Goal: Information Seeking & Learning: Learn about a topic

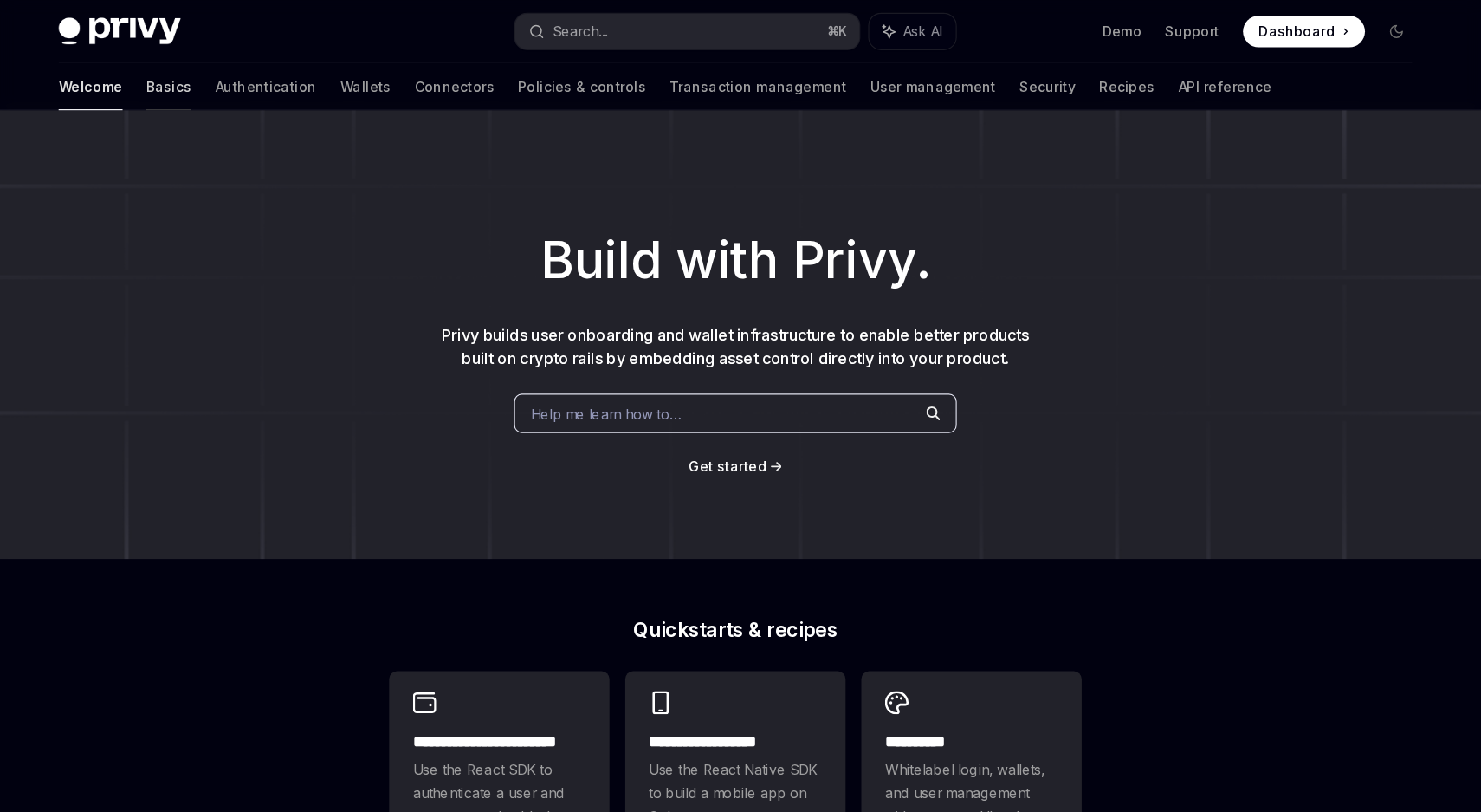
click at [222, 96] on div at bounding box center [241, 97] width 40 height 2
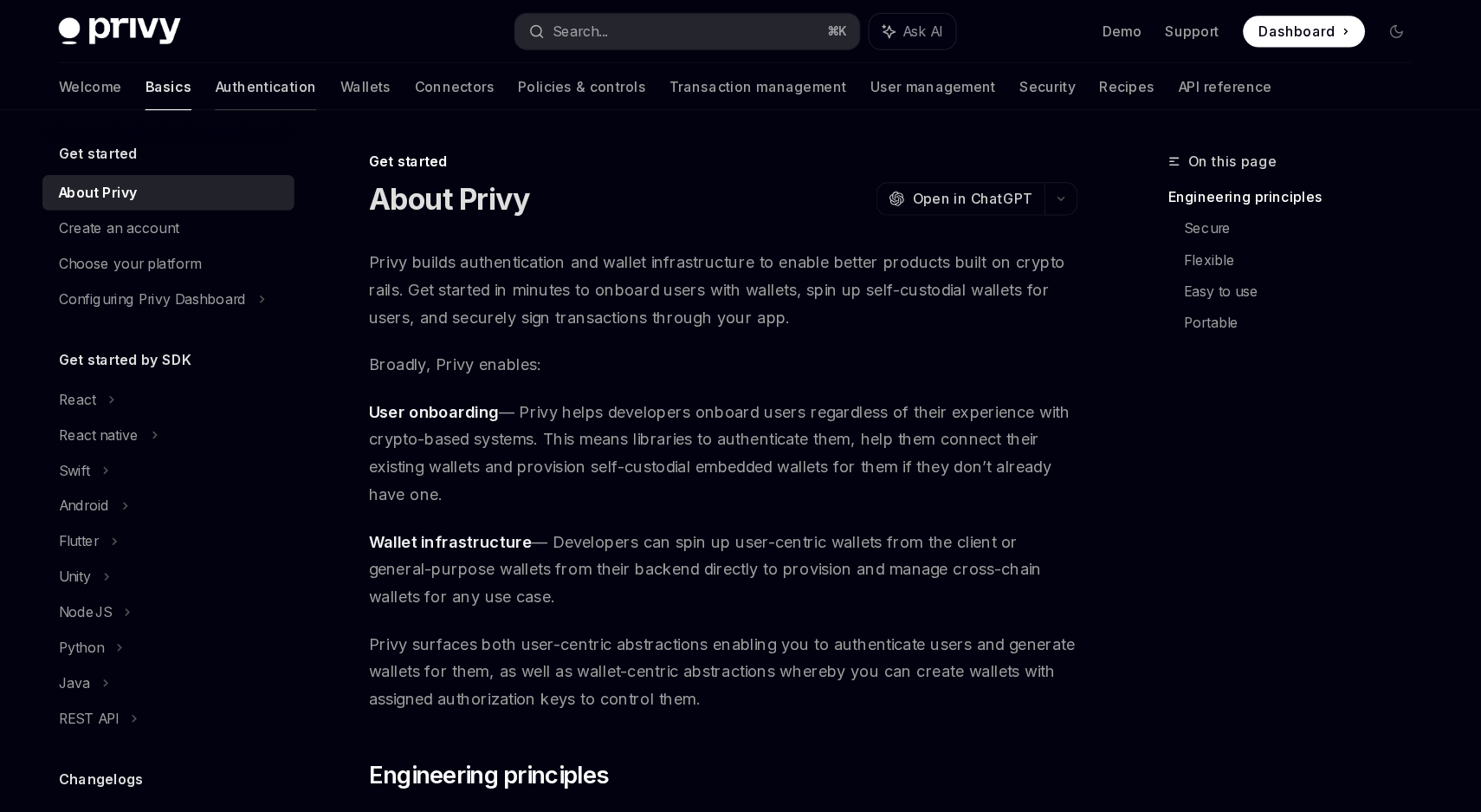
click at [282, 81] on link "Authentication" at bounding box center [327, 76] width 89 height 42
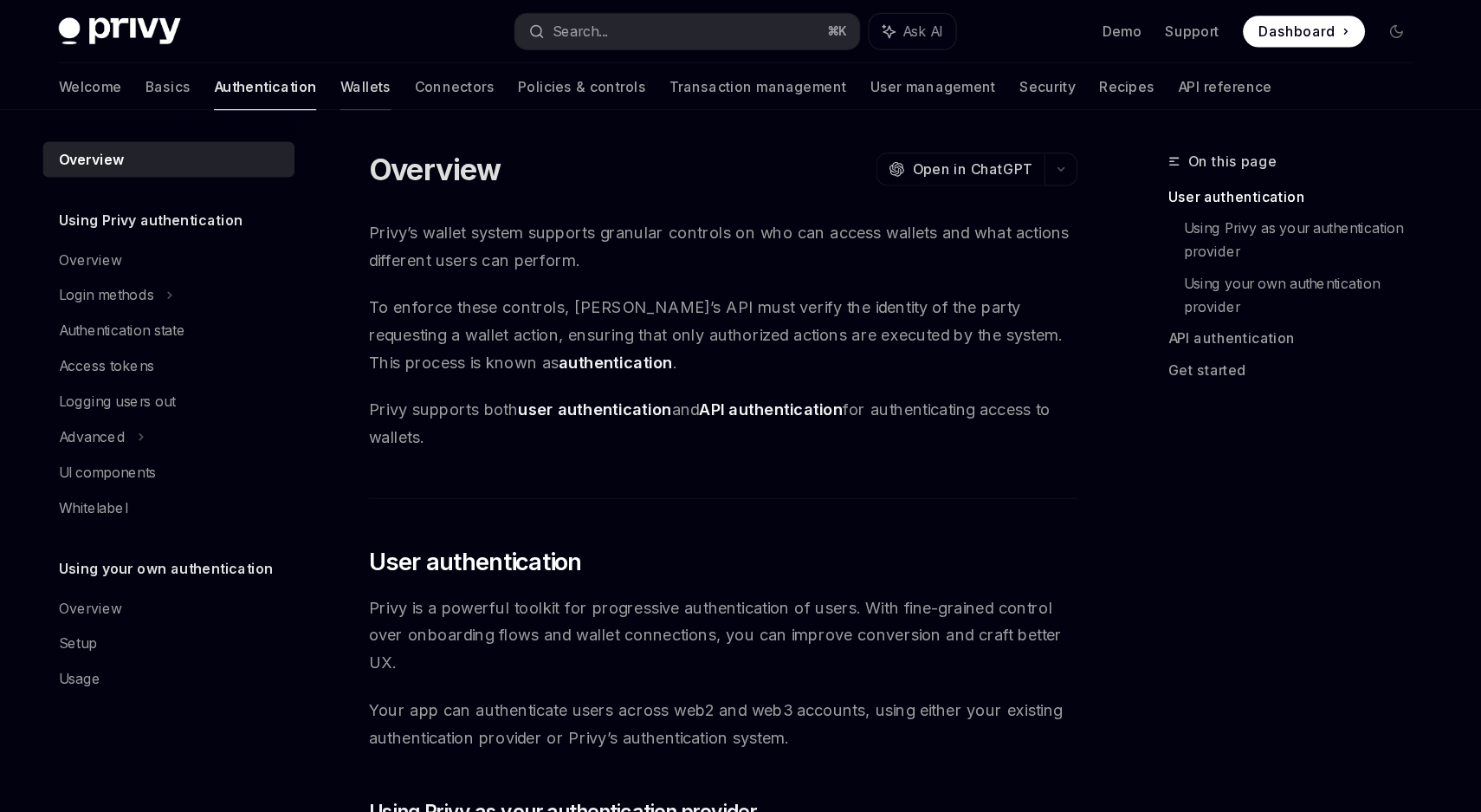
click at [392, 78] on link "Wallets" at bounding box center [414, 76] width 45 height 42
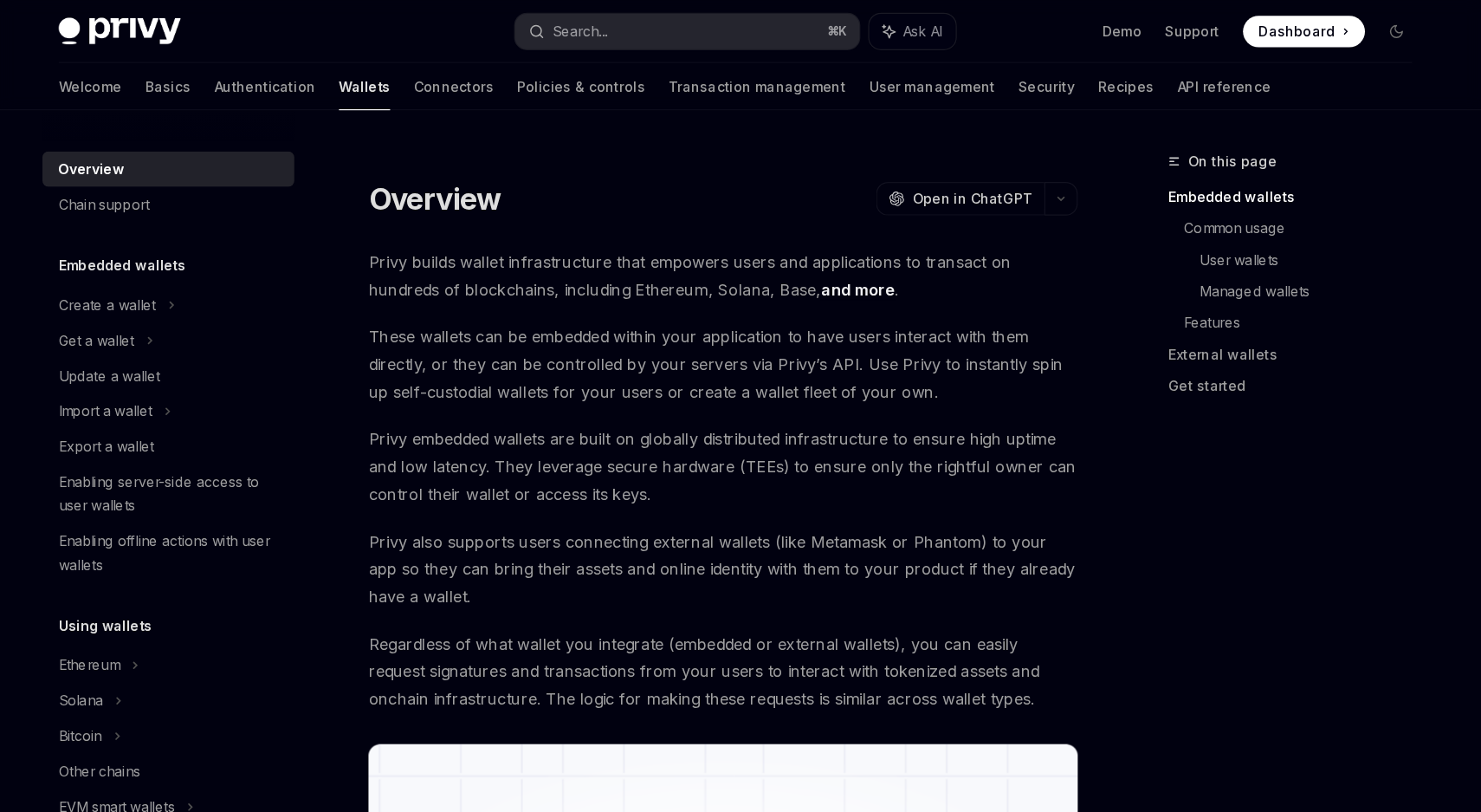
click at [489, 172] on h1 "Overview" at bounding box center [475, 174] width 117 height 31
click at [506, 308] on span "These wallets can be embedded within your application to have users interact wi…" at bounding box center [729, 320] width 624 height 72
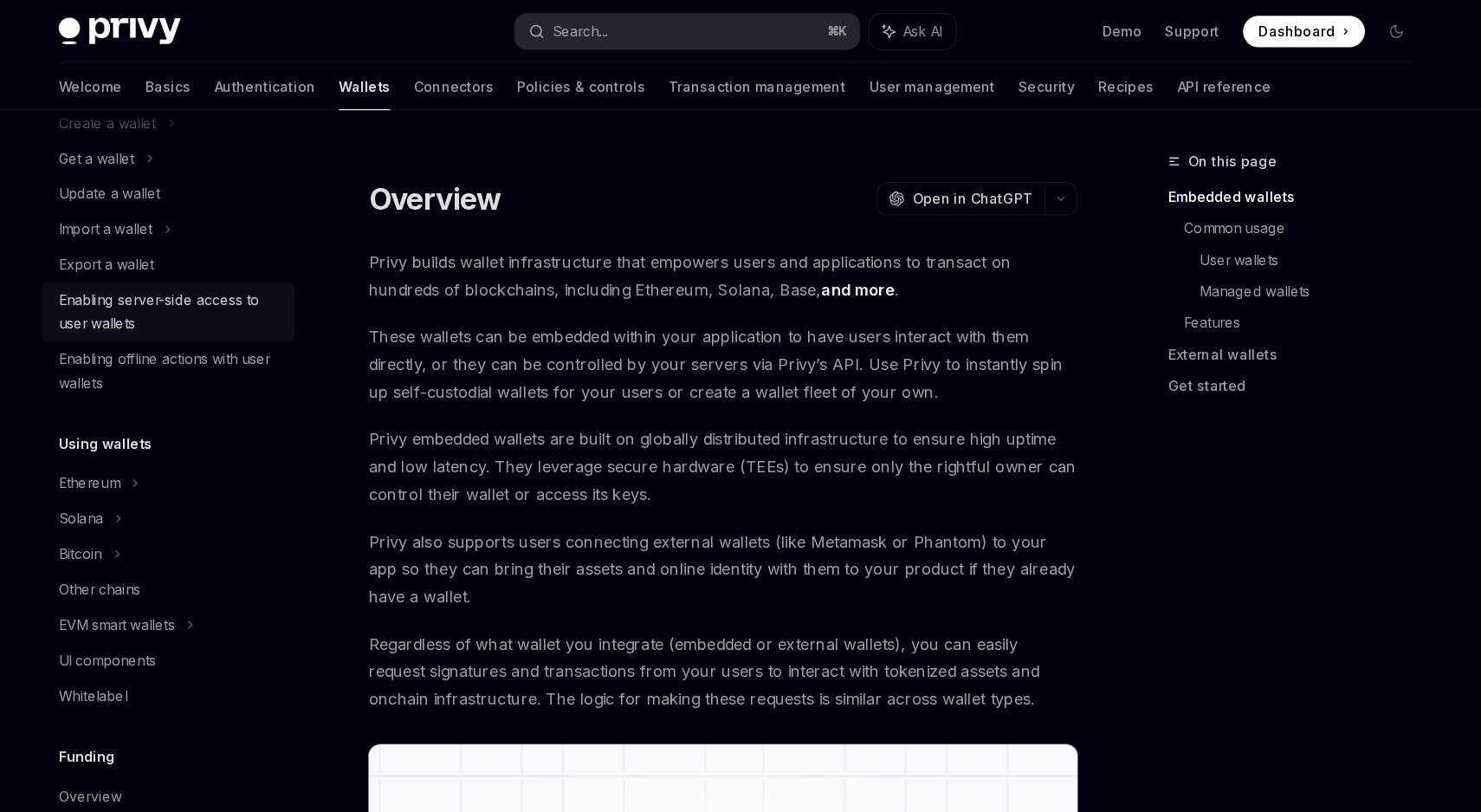
scroll to position [161, 0]
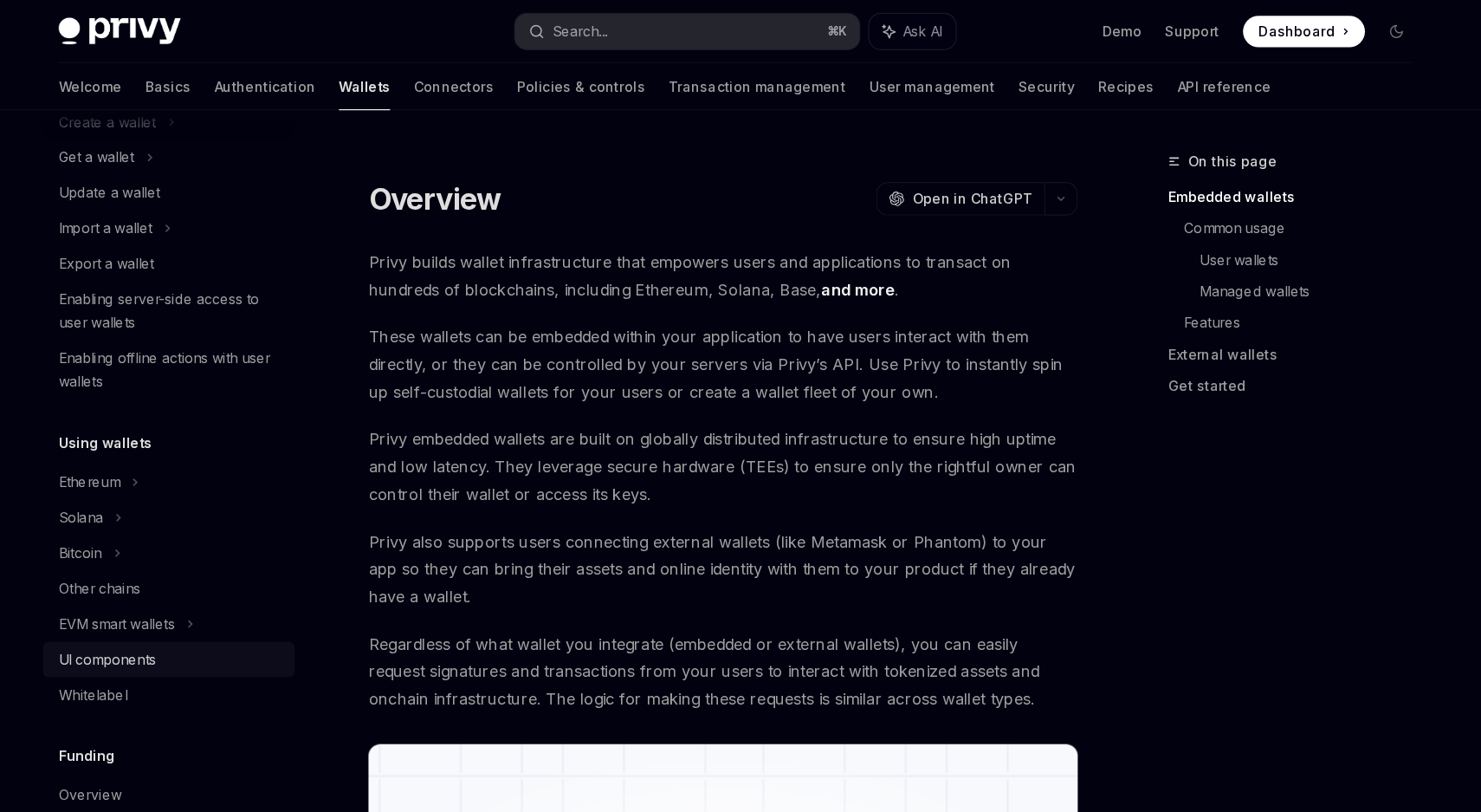
click at [210, 576] on div "UI components" at bounding box center [188, 580] width 86 height 21
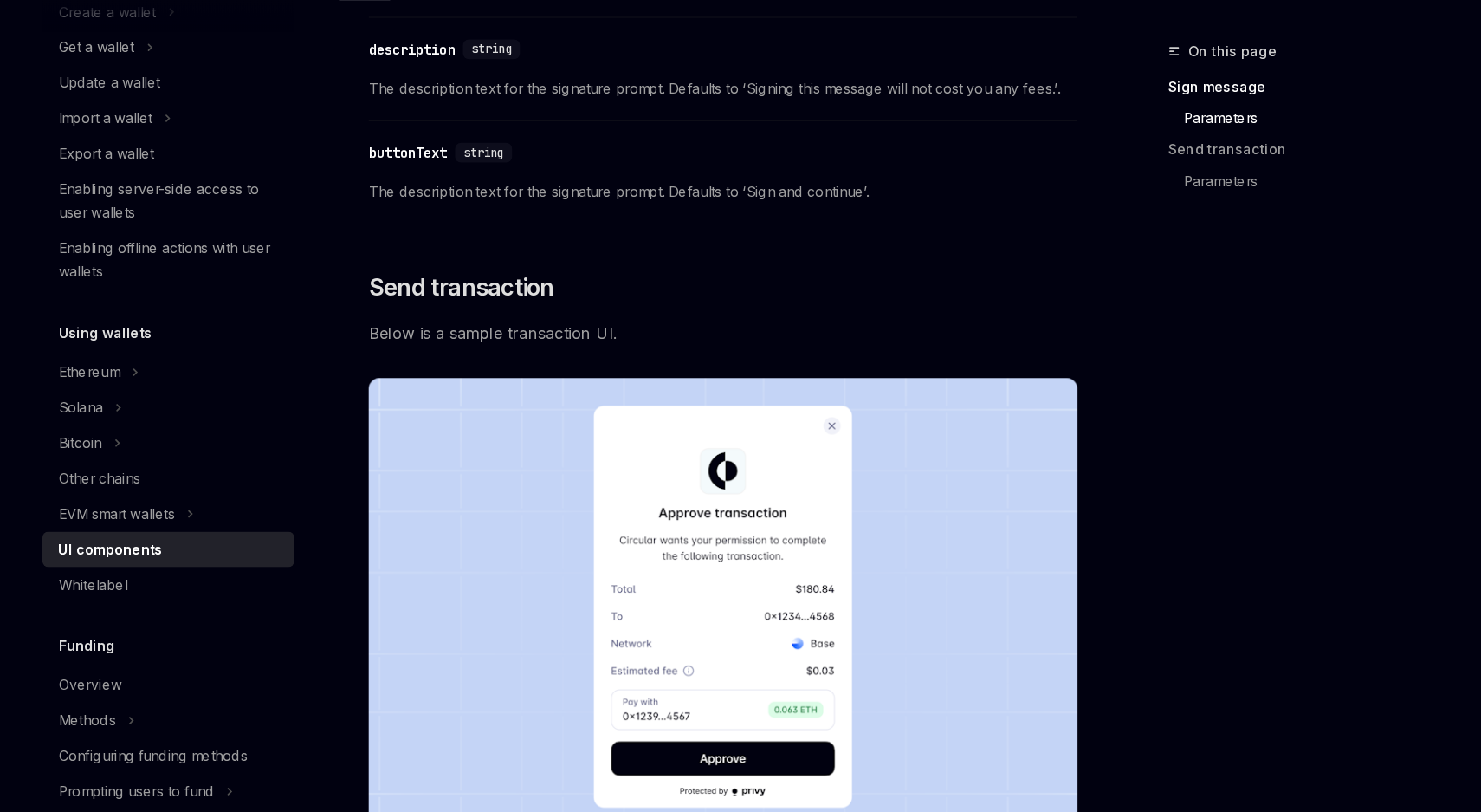
scroll to position [1369, 0]
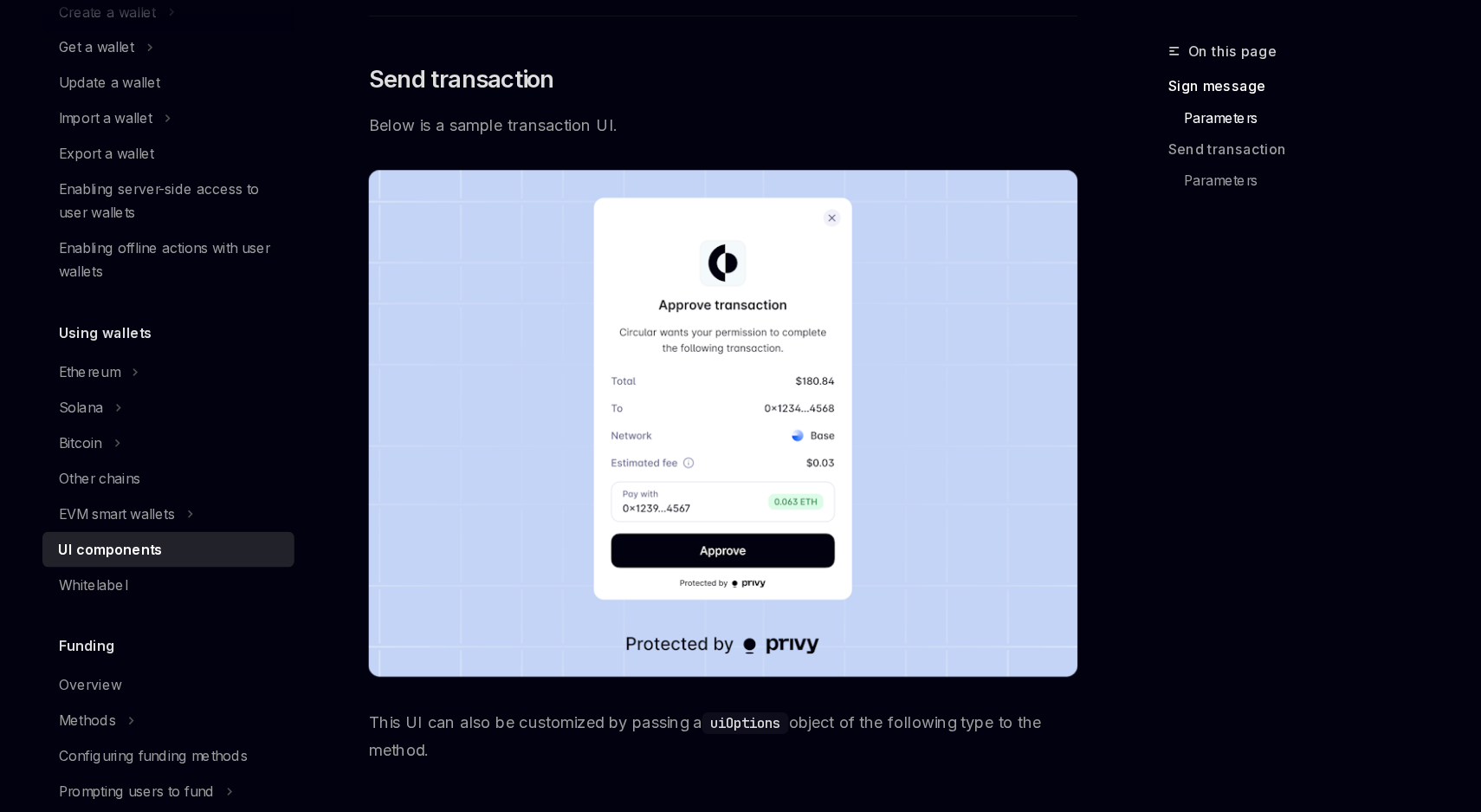
click at [668, 401] on img at bounding box center [729, 469] width 624 height 446
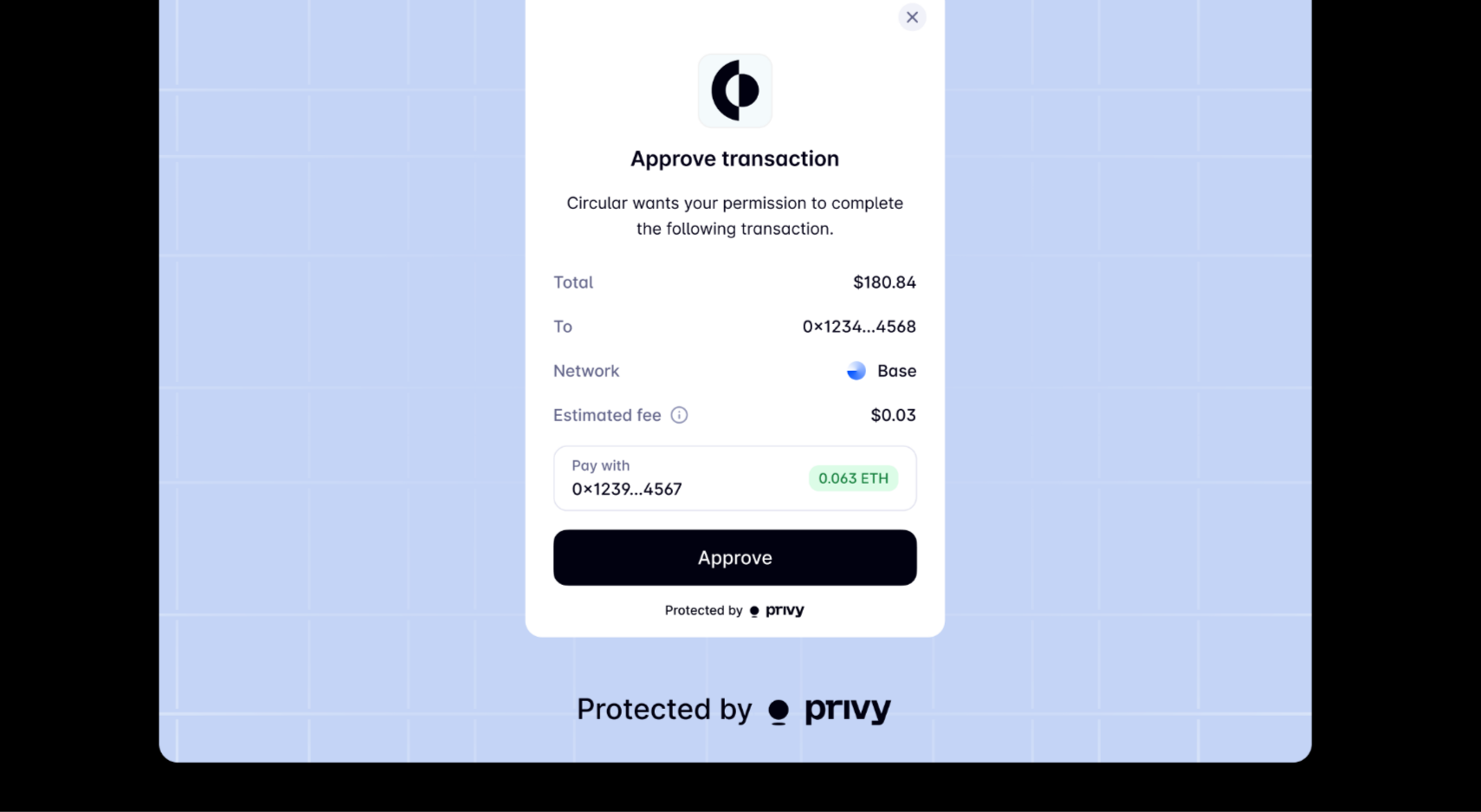
click at [668, 401] on img at bounding box center [740, 406] width 1015 height 725
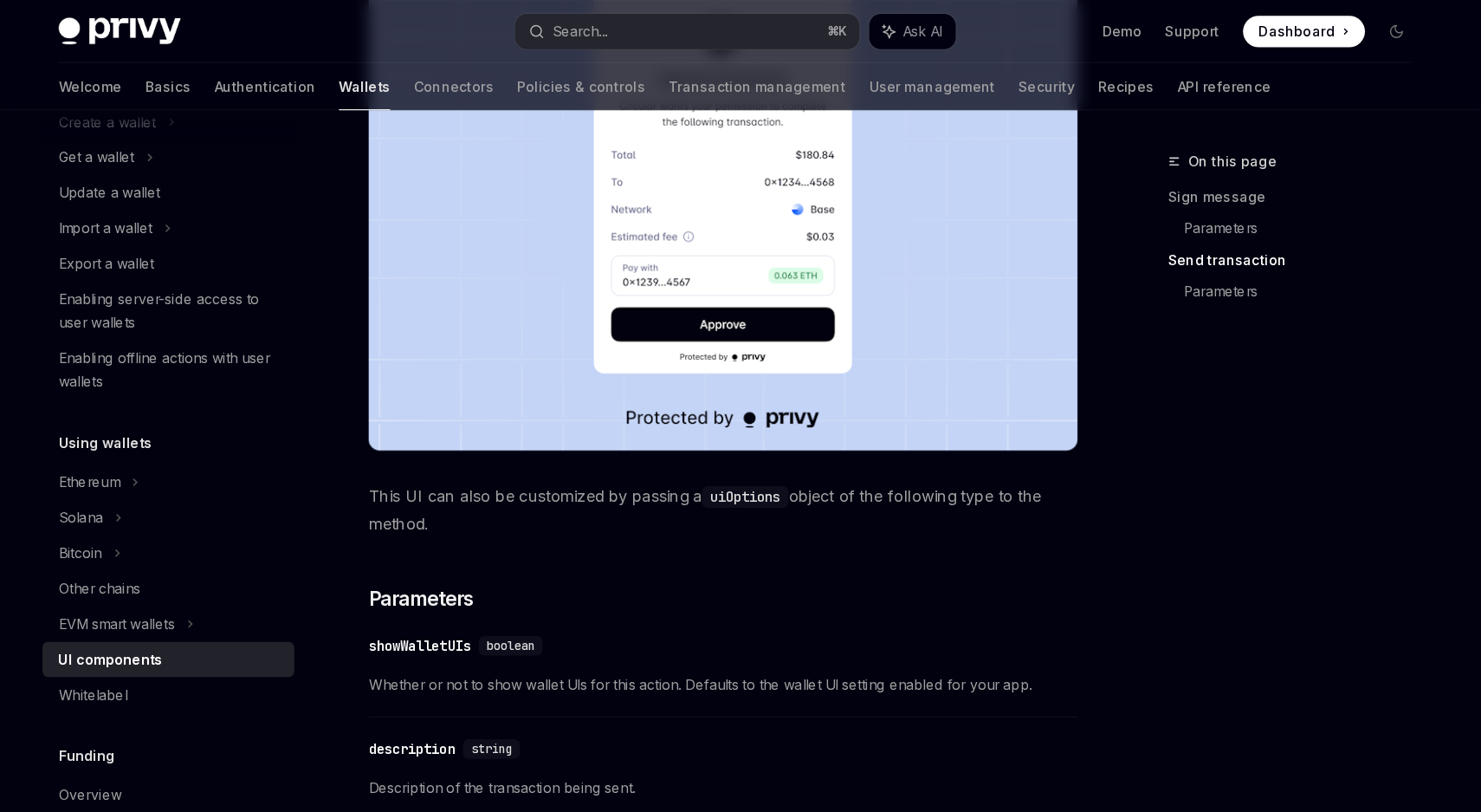
scroll to position [1469, 0]
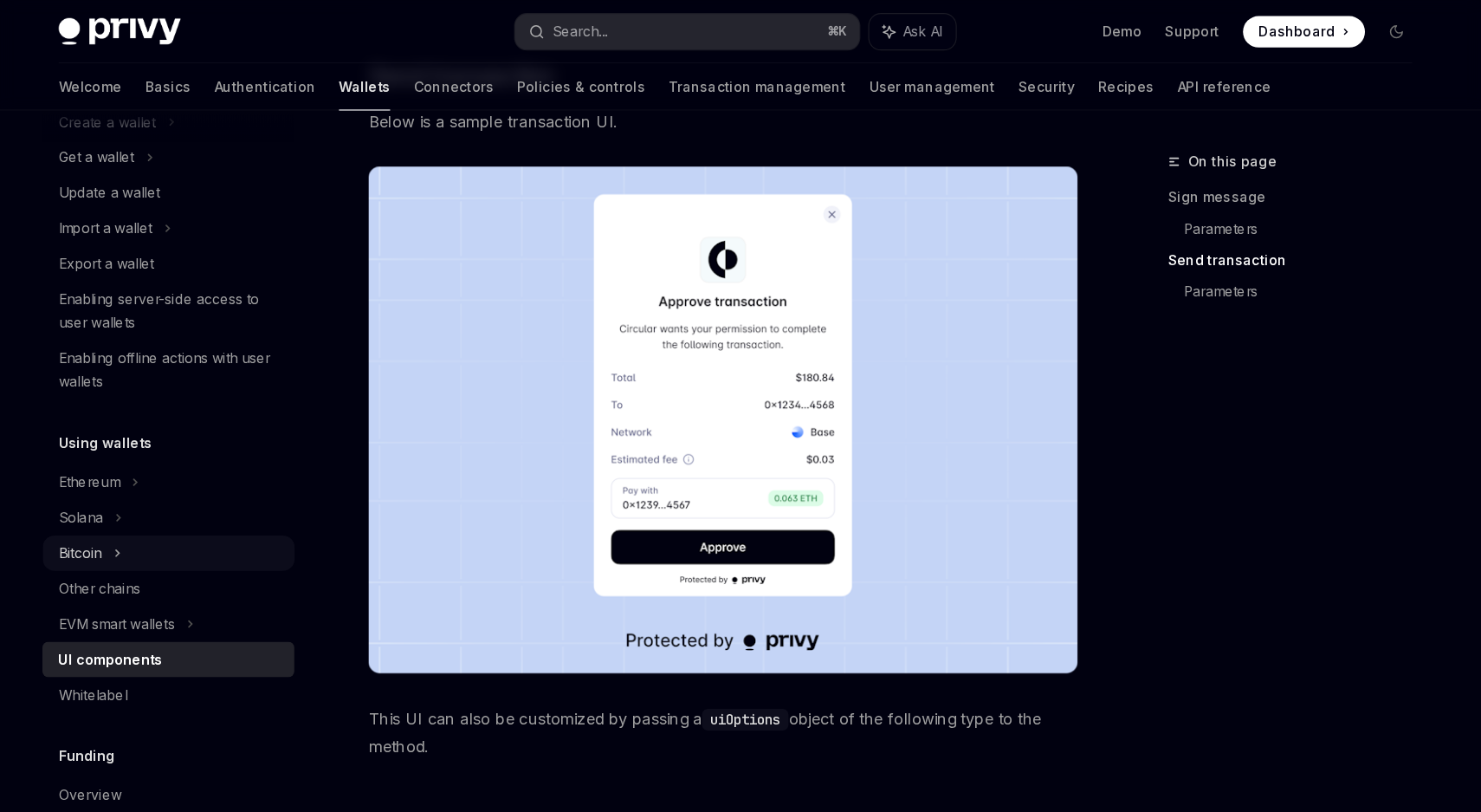
click at [198, 486] on icon at bounding box center [197, 487] width 3 height 5
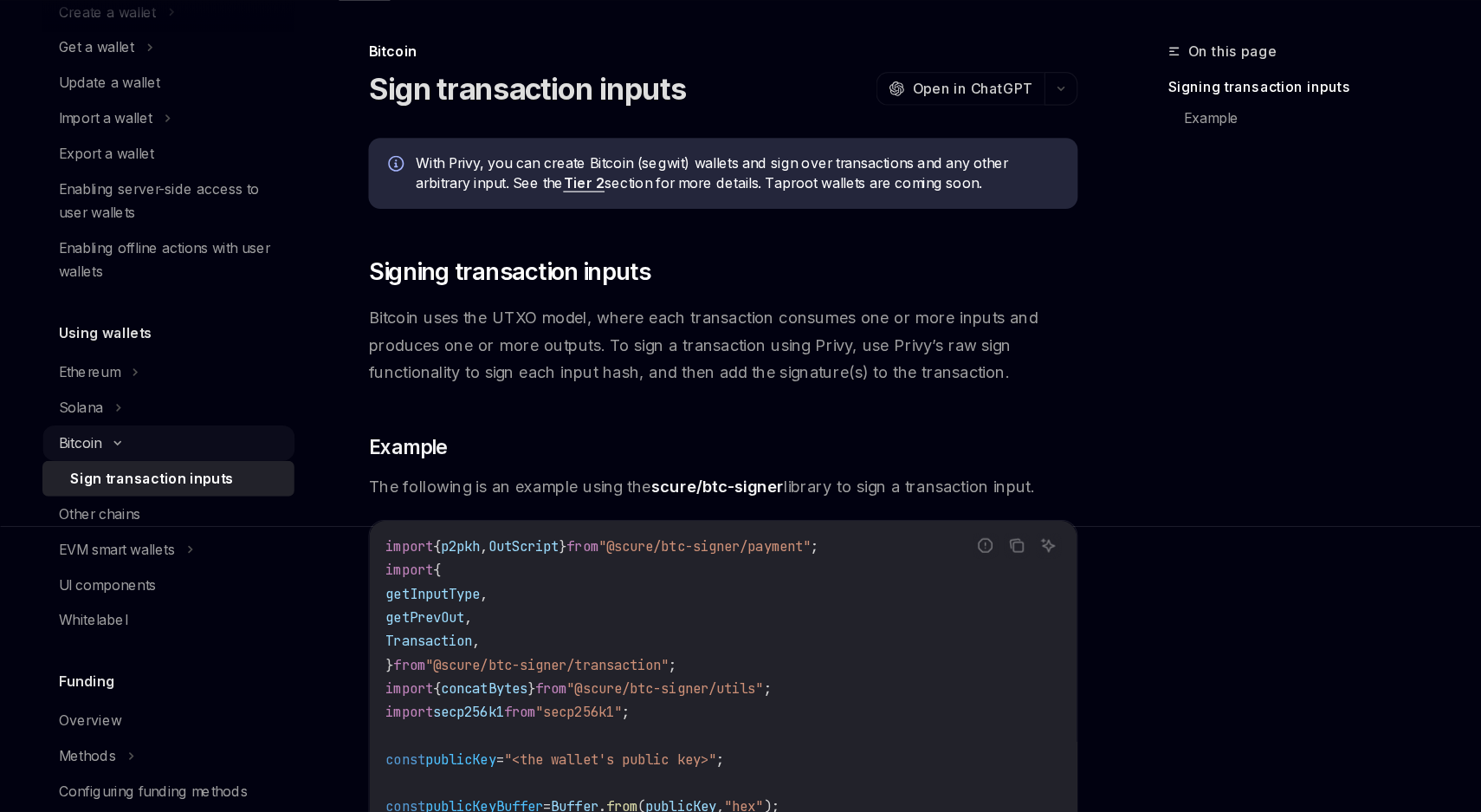
click at [200, 488] on icon at bounding box center [197, 487] width 21 height 7
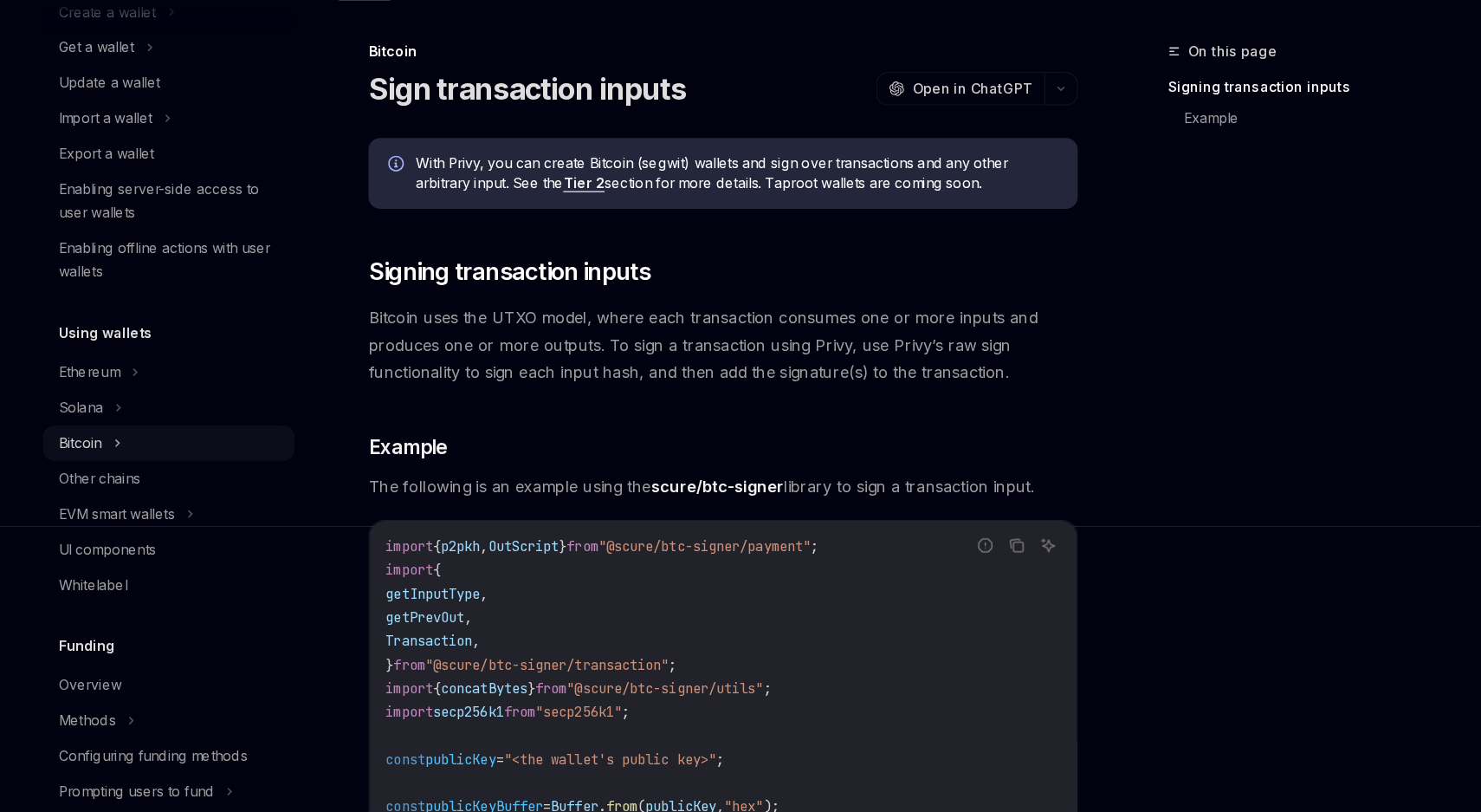
click at [200, 488] on icon at bounding box center [197, 486] width 7 height 21
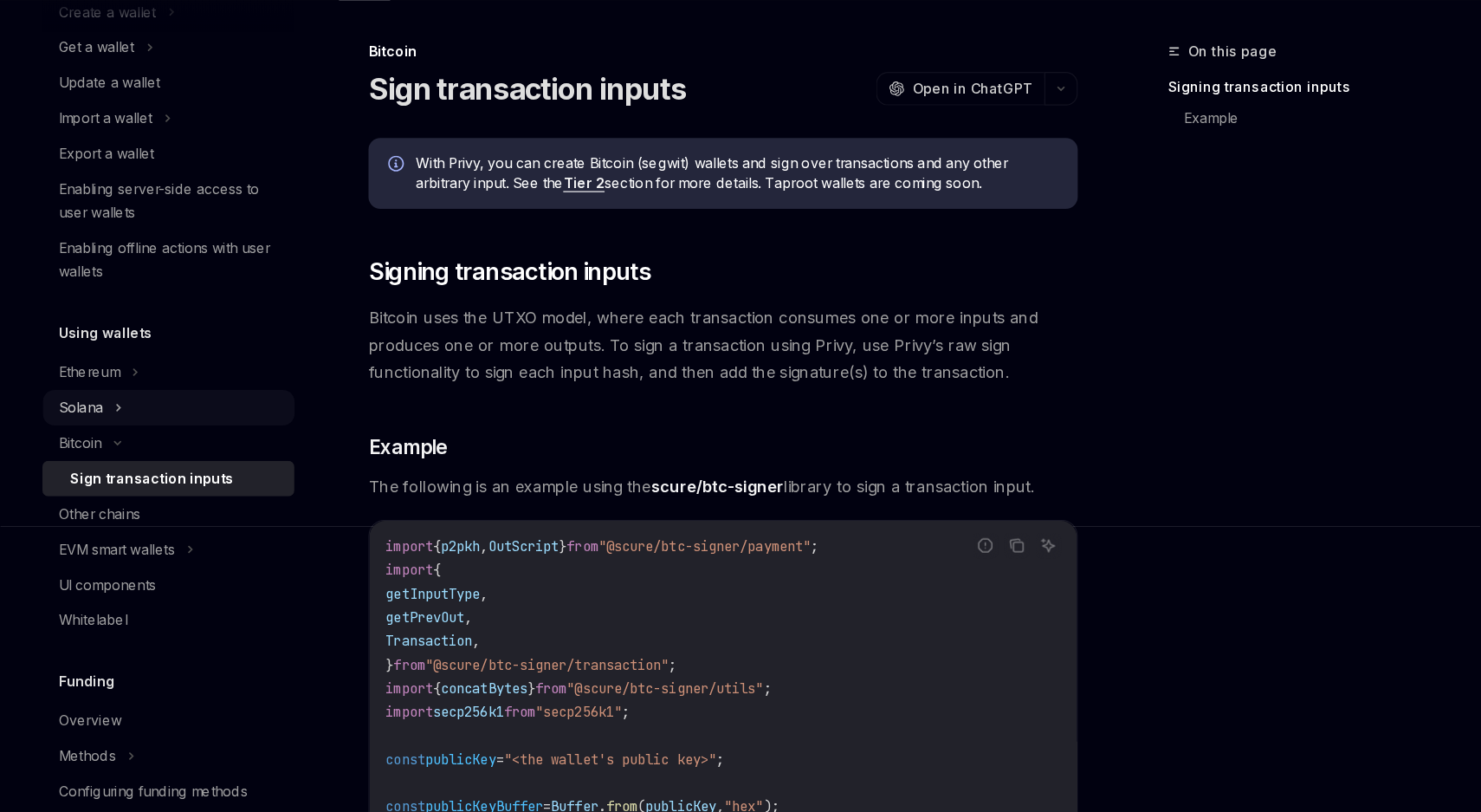
click at [167, 458] on div "Solana" at bounding box center [164, 456] width 39 height 21
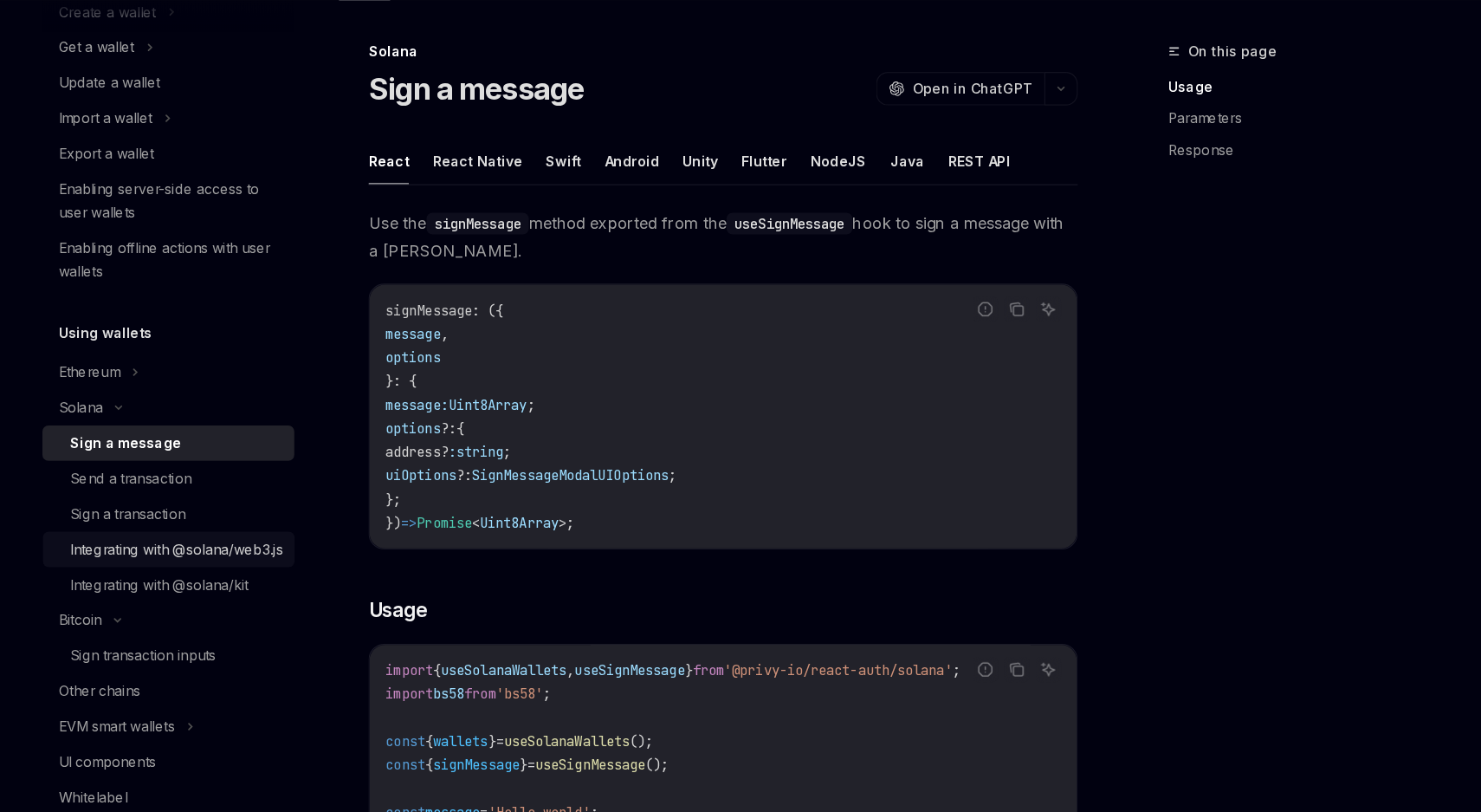
click at [253, 590] on div "Integrating with @solana/web3.js" at bounding box center [248, 580] width 187 height 21
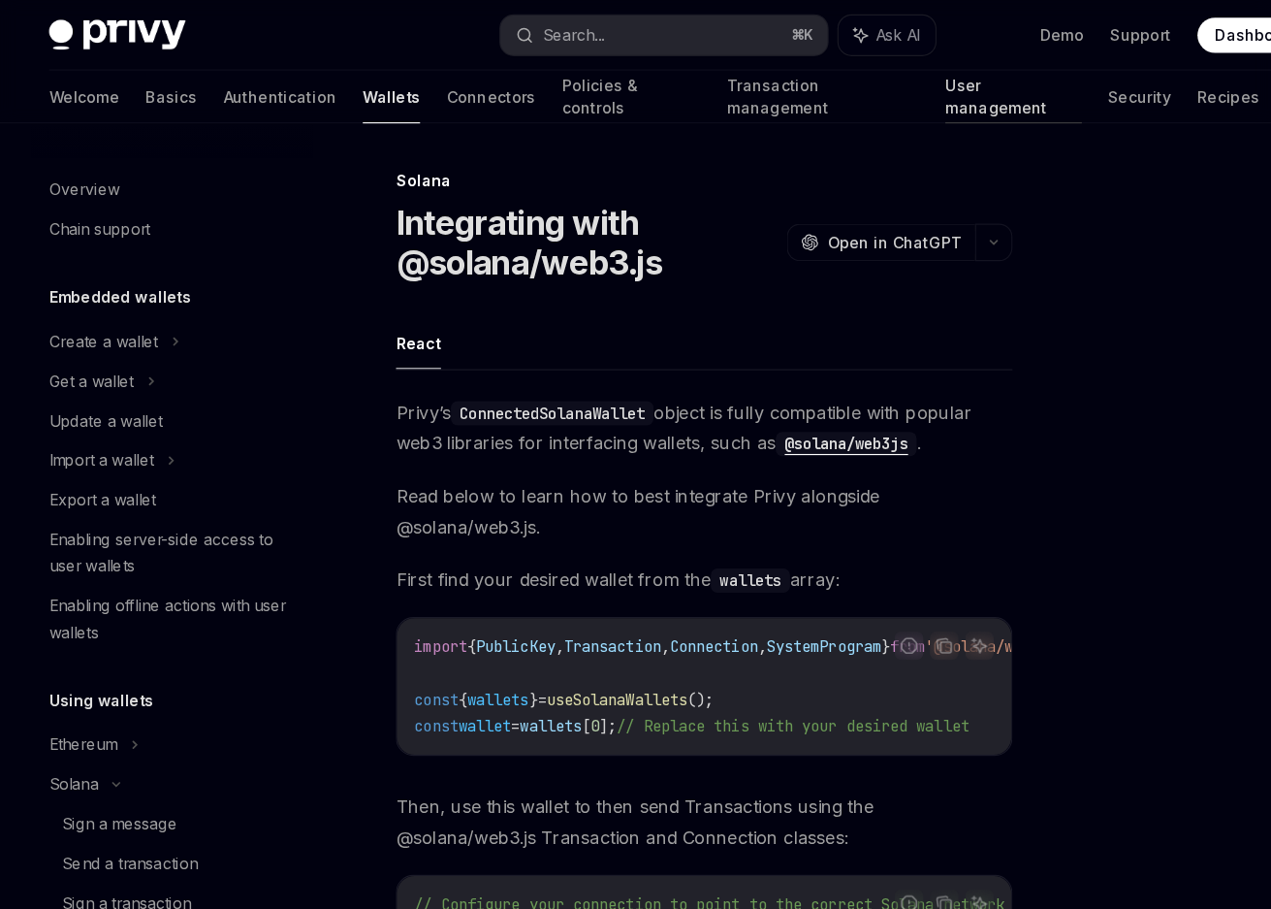
click at [836, 83] on link "User management" at bounding box center [896, 85] width 120 height 47
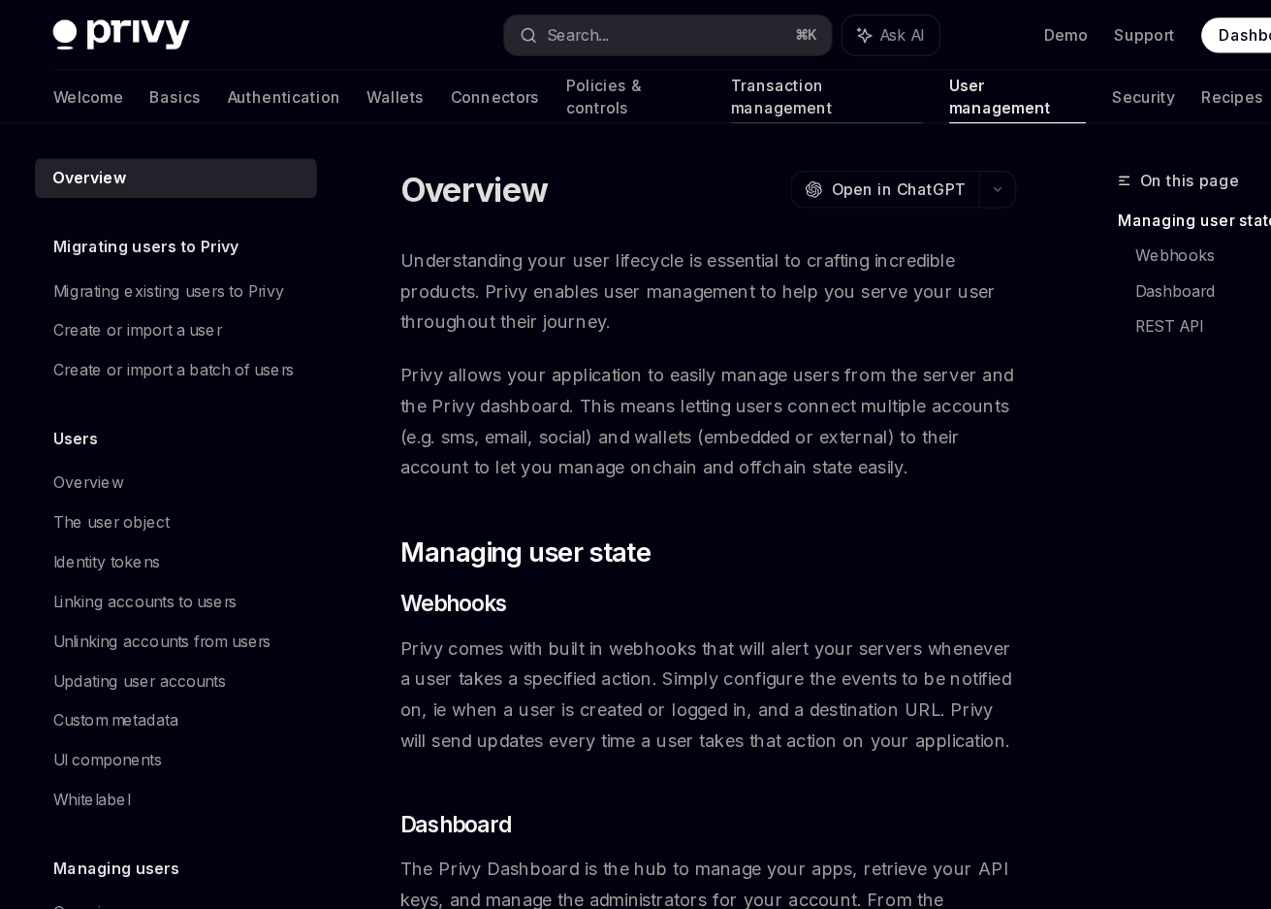
click at [644, 98] on link "Transaction management" at bounding box center [728, 85] width 169 height 47
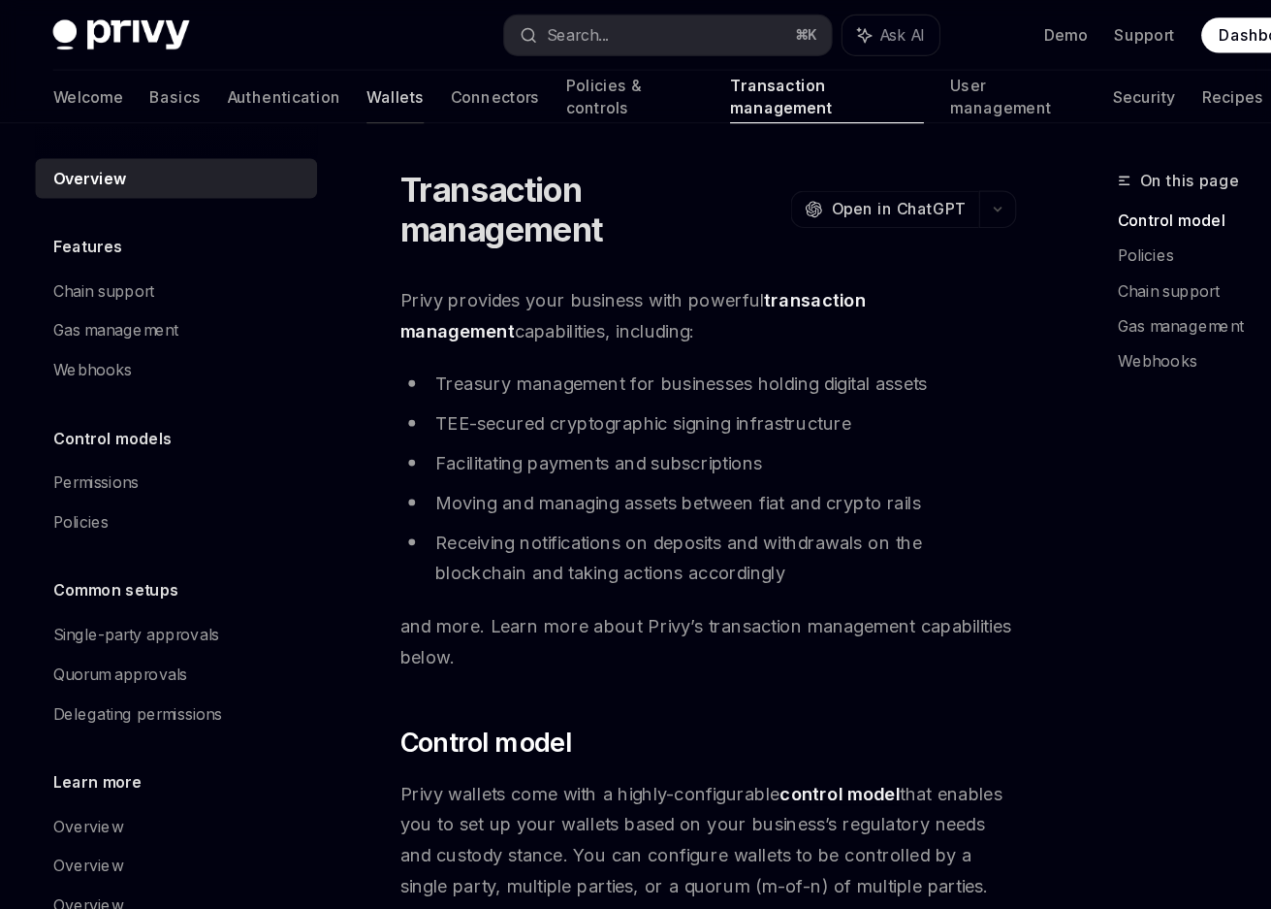
click at [323, 90] on link "Wallets" at bounding box center [348, 85] width 50 height 47
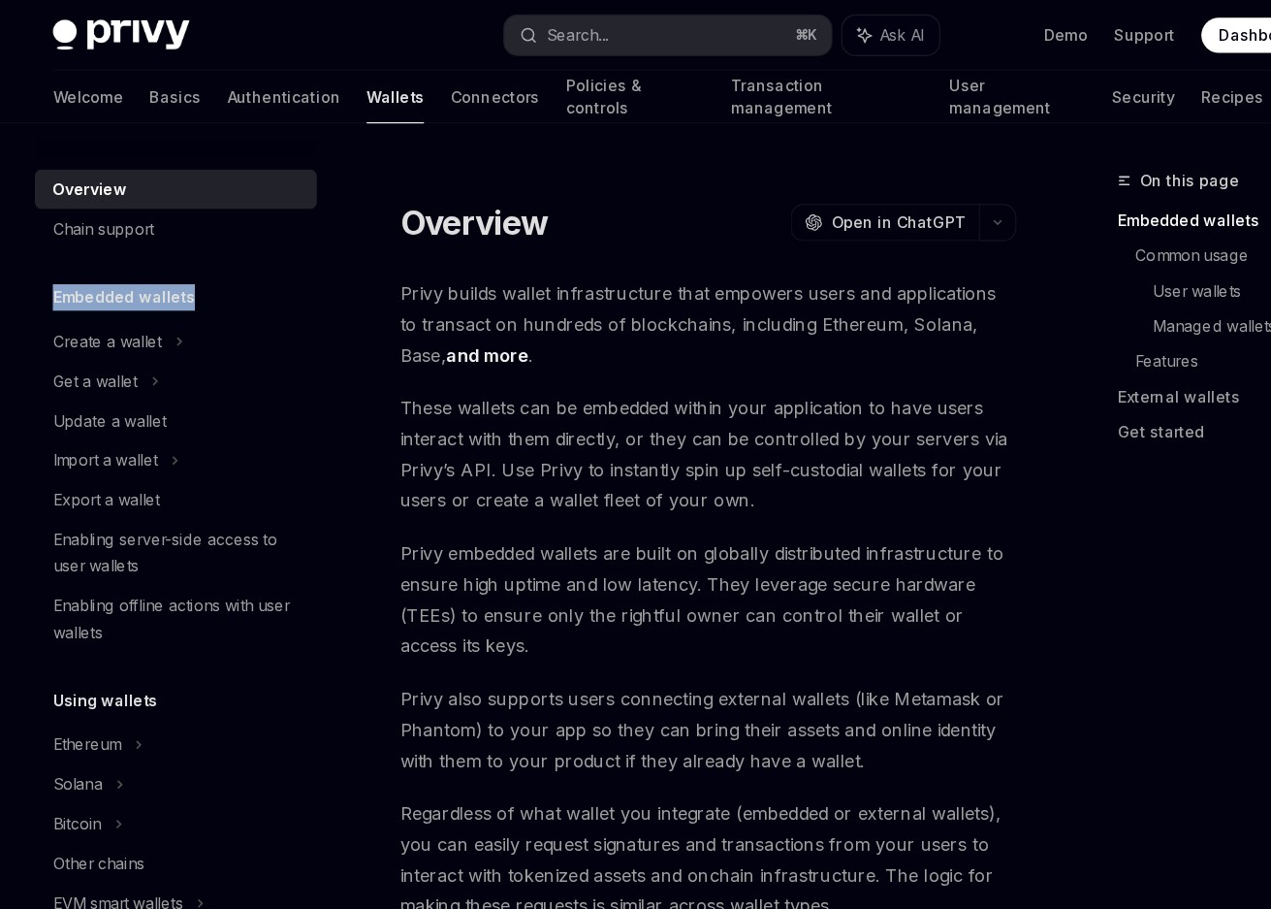
drag, startPoint x: 47, startPoint y: 260, endPoint x: 253, endPoint y: 260, distance: 206.6
click at [252, 260] on div "Embedded wallets" at bounding box center [155, 261] width 248 height 23
click at [253, 260] on div "Embedded wallets" at bounding box center [155, 261] width 248 height 23
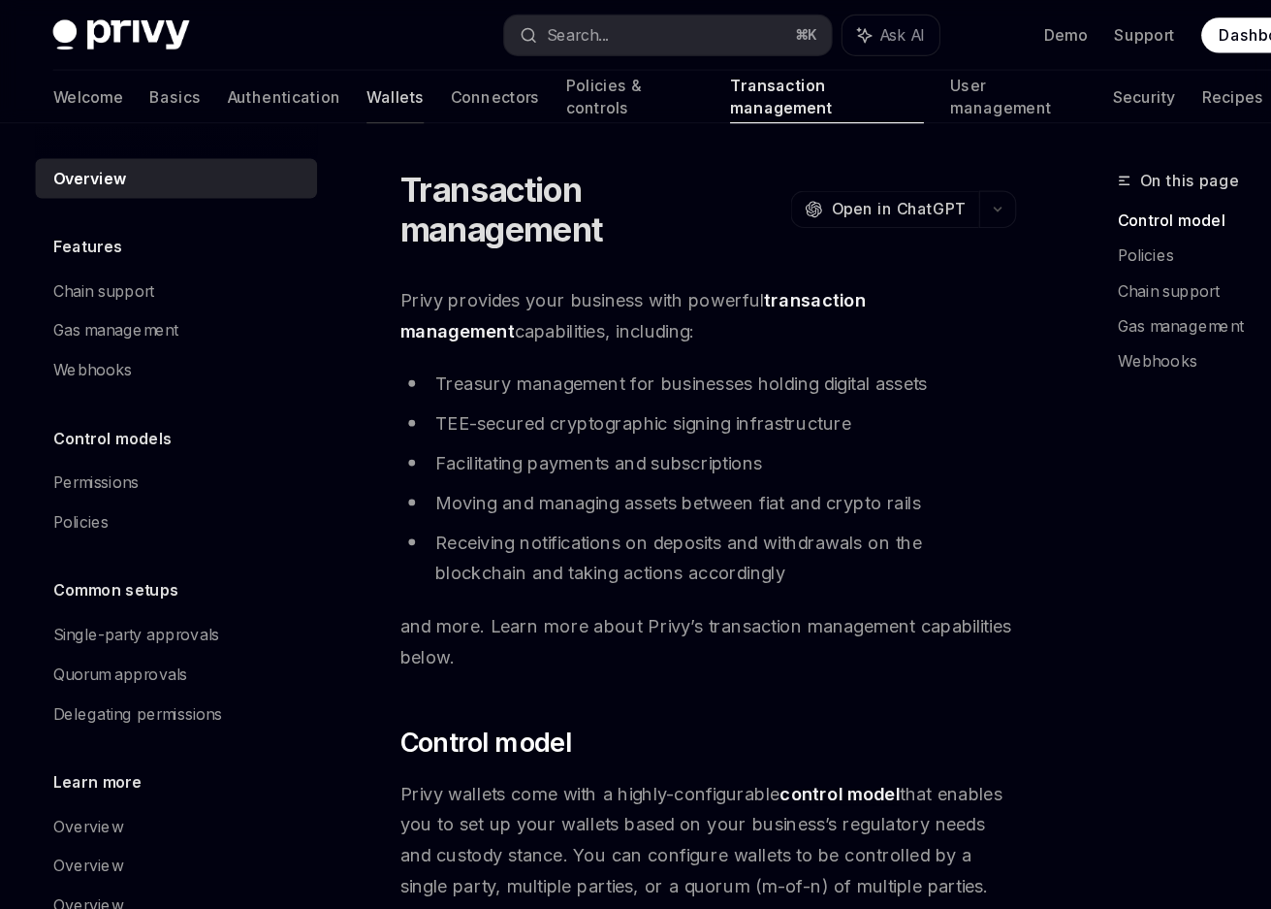
click at [323, 72] on link "Wallets" at bounding box center [348, 85] width 50 height 47
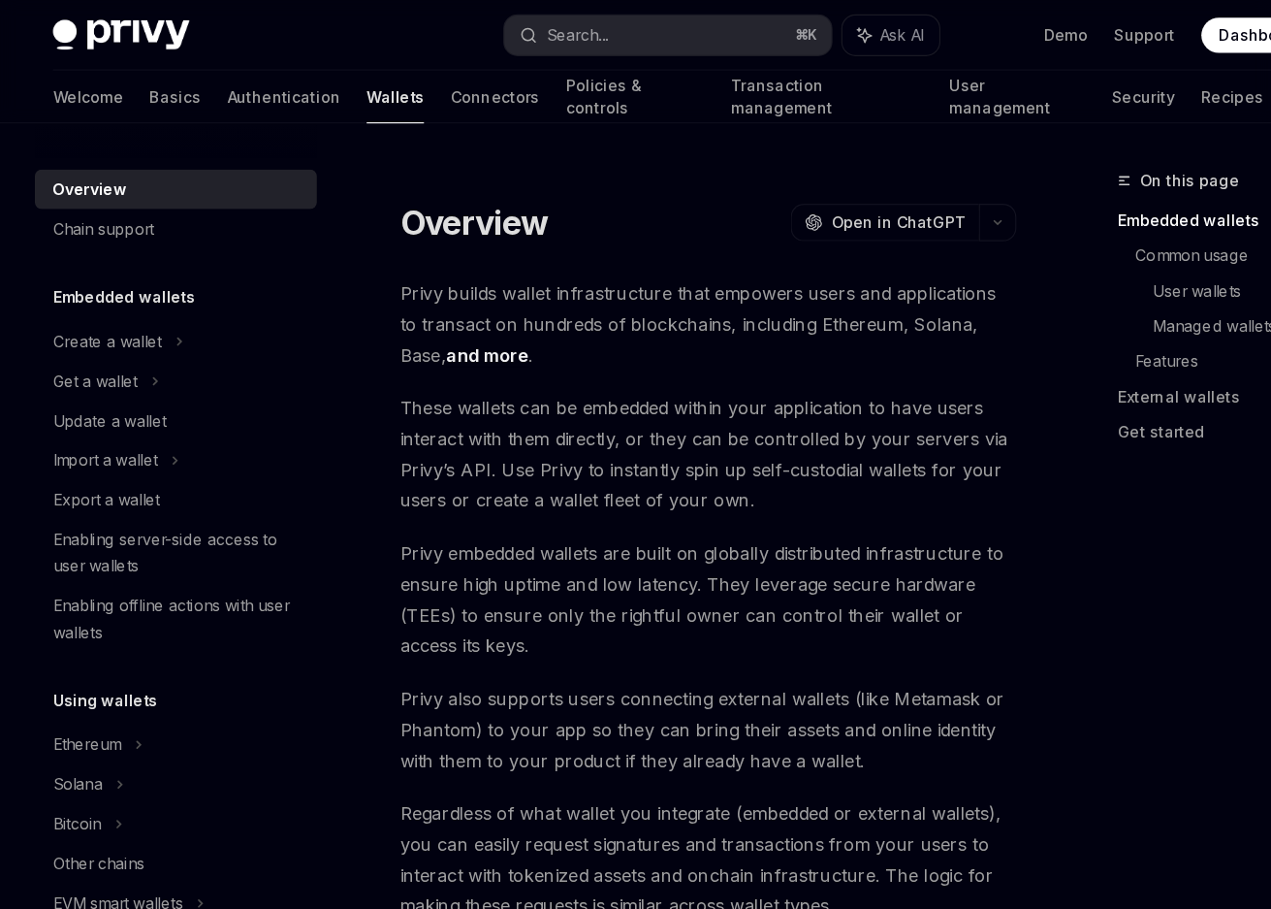
click at [323, 79] on link "Wallets" at bounding box center [348, 85] width 50 height 47
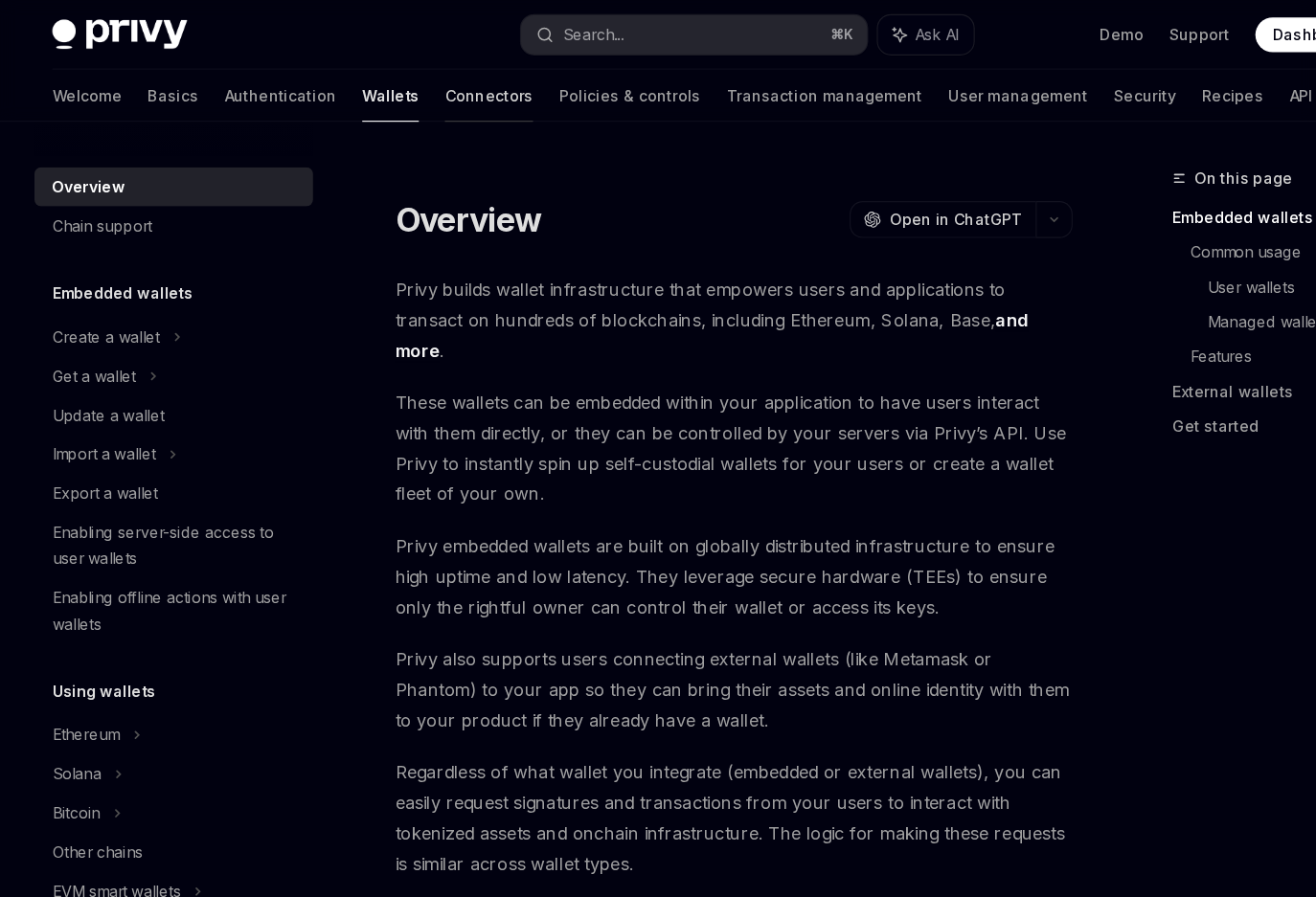
click at [392, 88] on link "Connectors" at bounding box center [430, 84] width 78 height 46
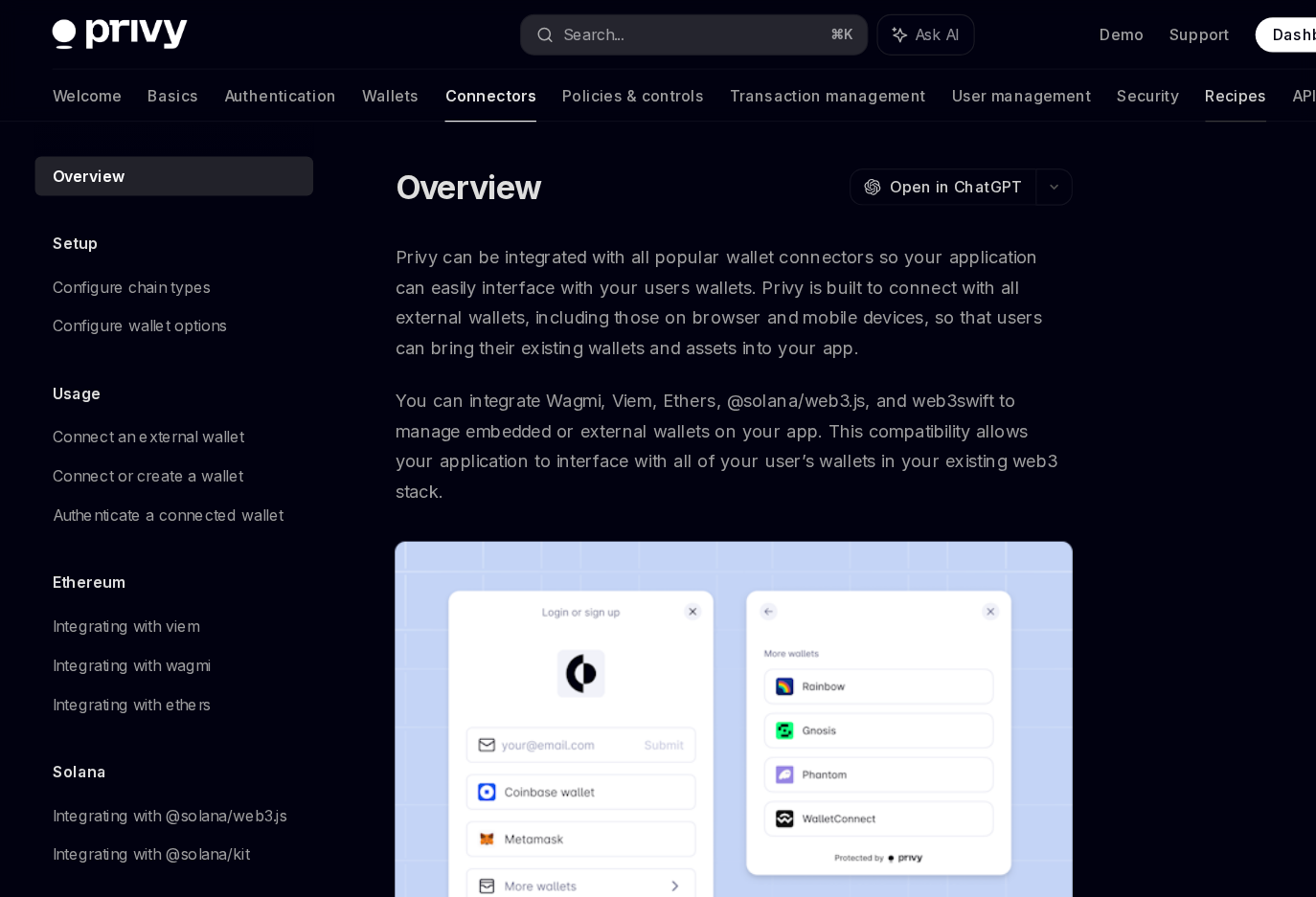
click at [1061, 86] on link "Recipes" at bounding box center [1088, 84] width 53 height 46
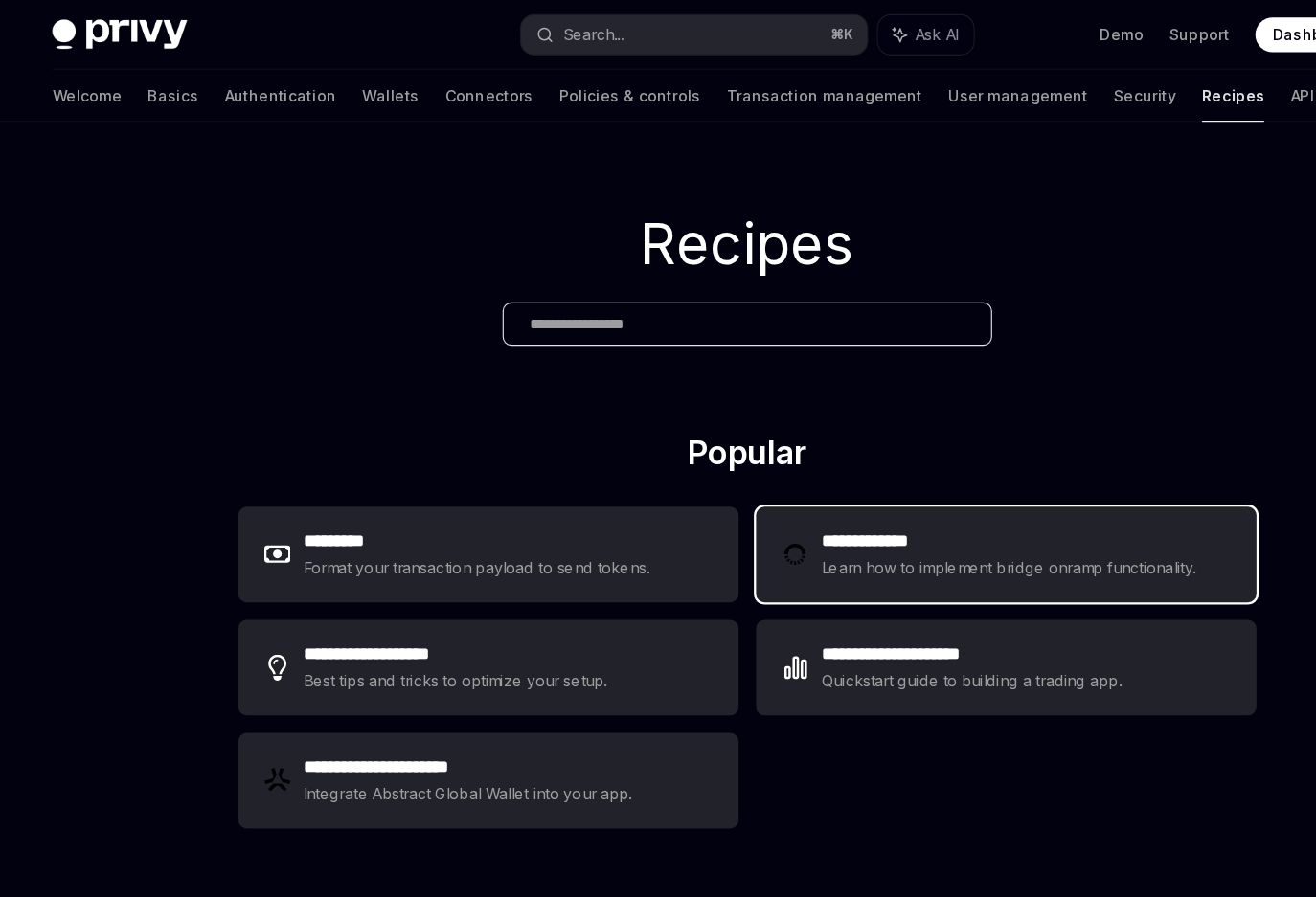
click at [846, 500] on div "Learn how to implement bridge onramp functionality." at bounding box center [890, 499] width 335 height 23
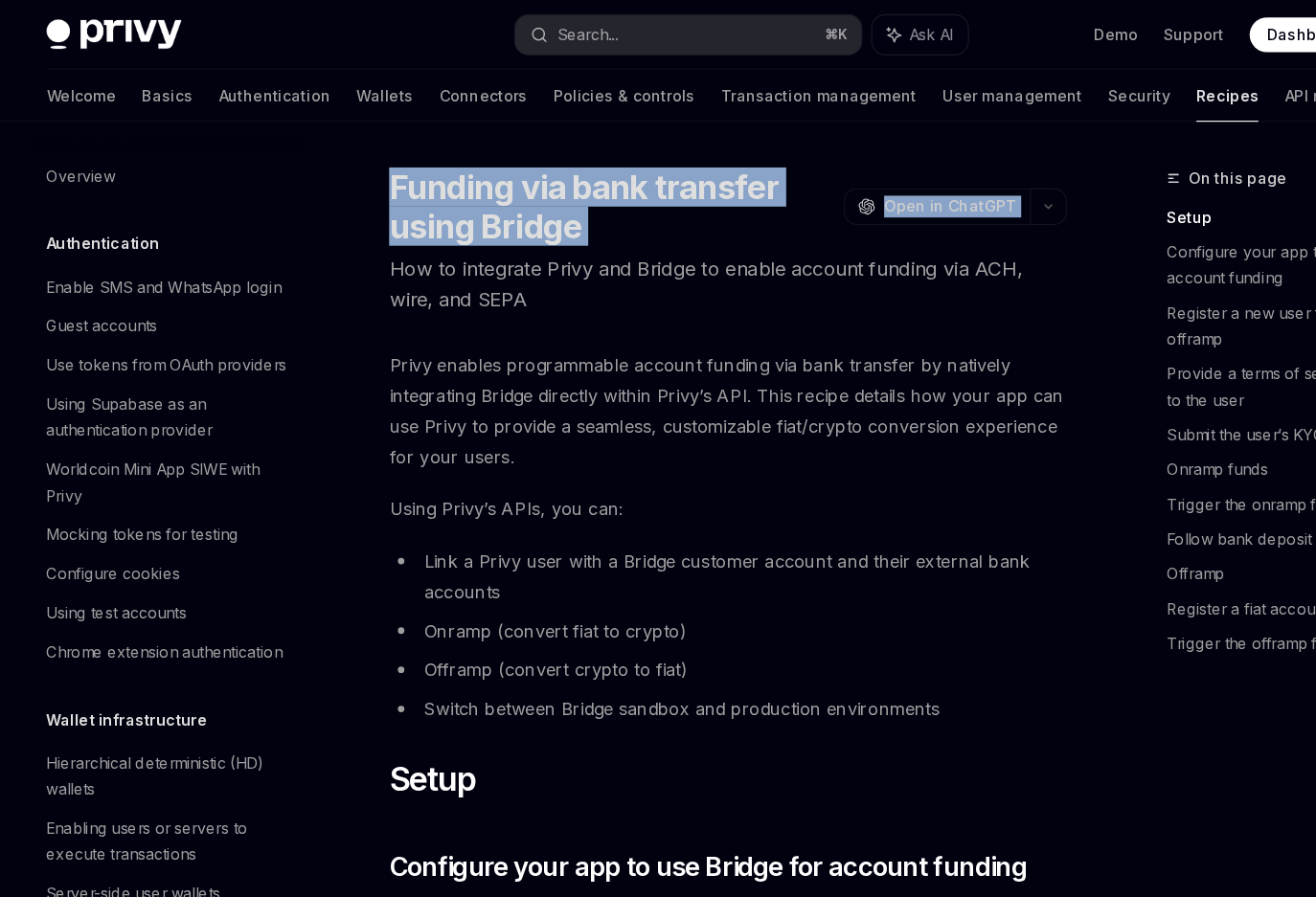
drag, startPoint x: 348, startPoint y: 166, endPoint x: 572, endPoint y: 222, distance: 230.9
click at [572, 222] on header "Funding via bank transfer using Bridge OpenAI Open in ChatGPT How to integrate …" at bounding box center [646, 212] width 596 height 130
click at [559, 217] on div at bounding box center [559, 217] width 0 height 0
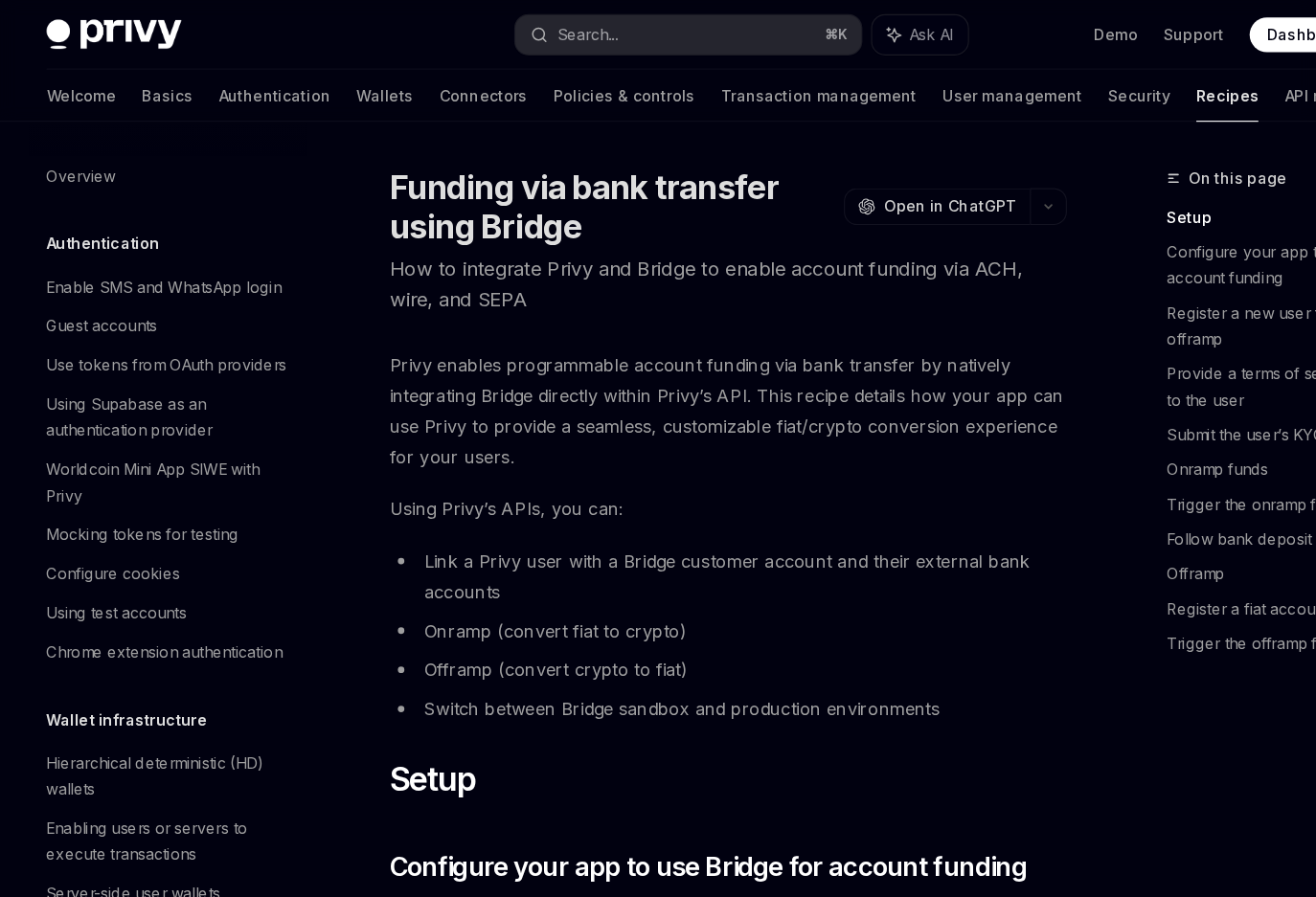
click at [485, 259] on p "How to integrate Privy and Bridge to enable account funding via ACH, wire, and …" at bounding box center [646, 251] width 596 height 53
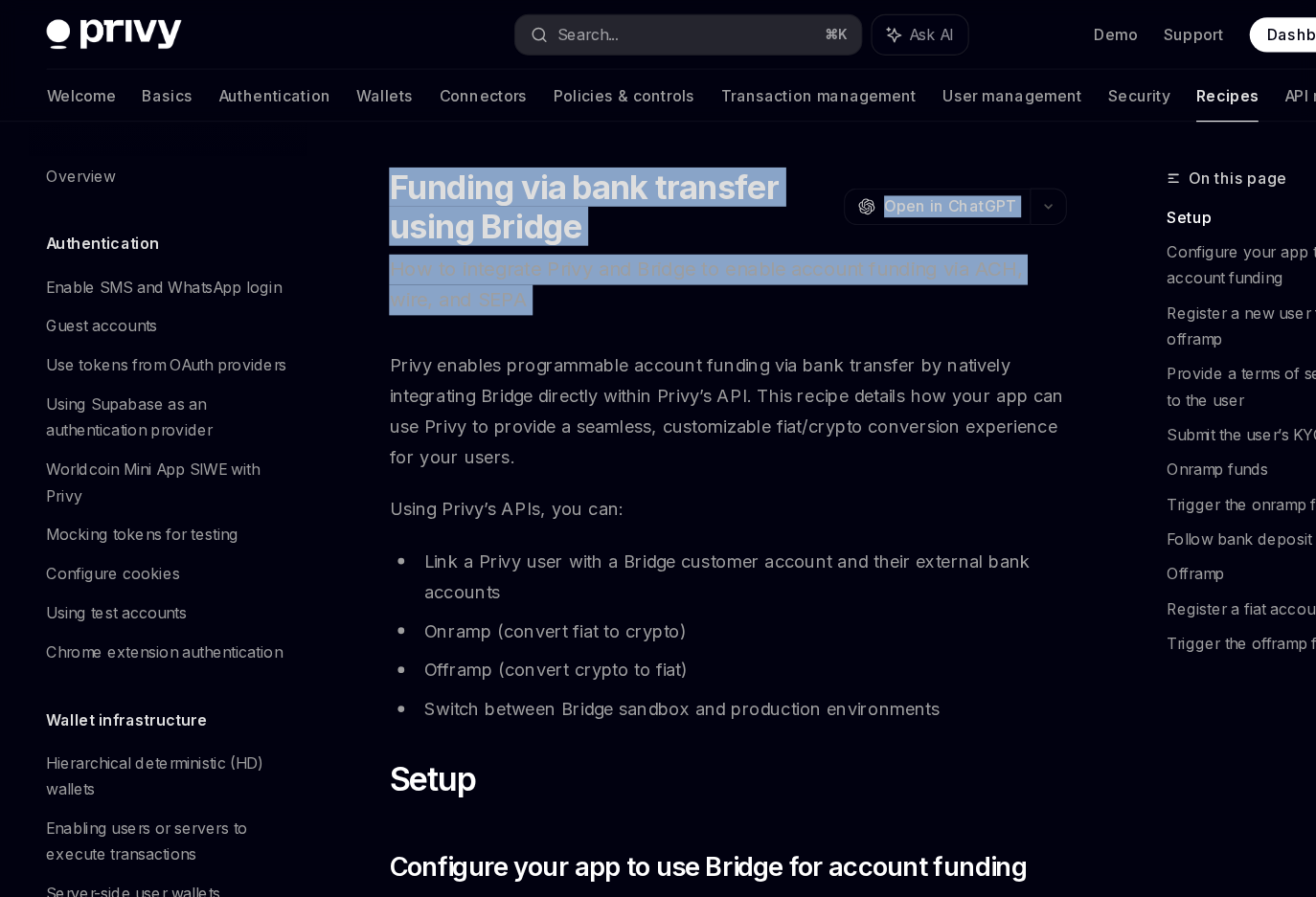
drag, startPoint x: 485, startPoint y: 259, endPoint x: 348, endPoint y: 160, distance: 169.0
click at [348, 160] on header "Funding via bank transfer using Bridge OpenAI Open in ChatGPT How to integrate …" at bounding box center [646, 212] width 596 height 130
click at [348, 160] on h1 "Funding via bank transfer using Bridge" at bounding box center [544, 182] width 393 height 69
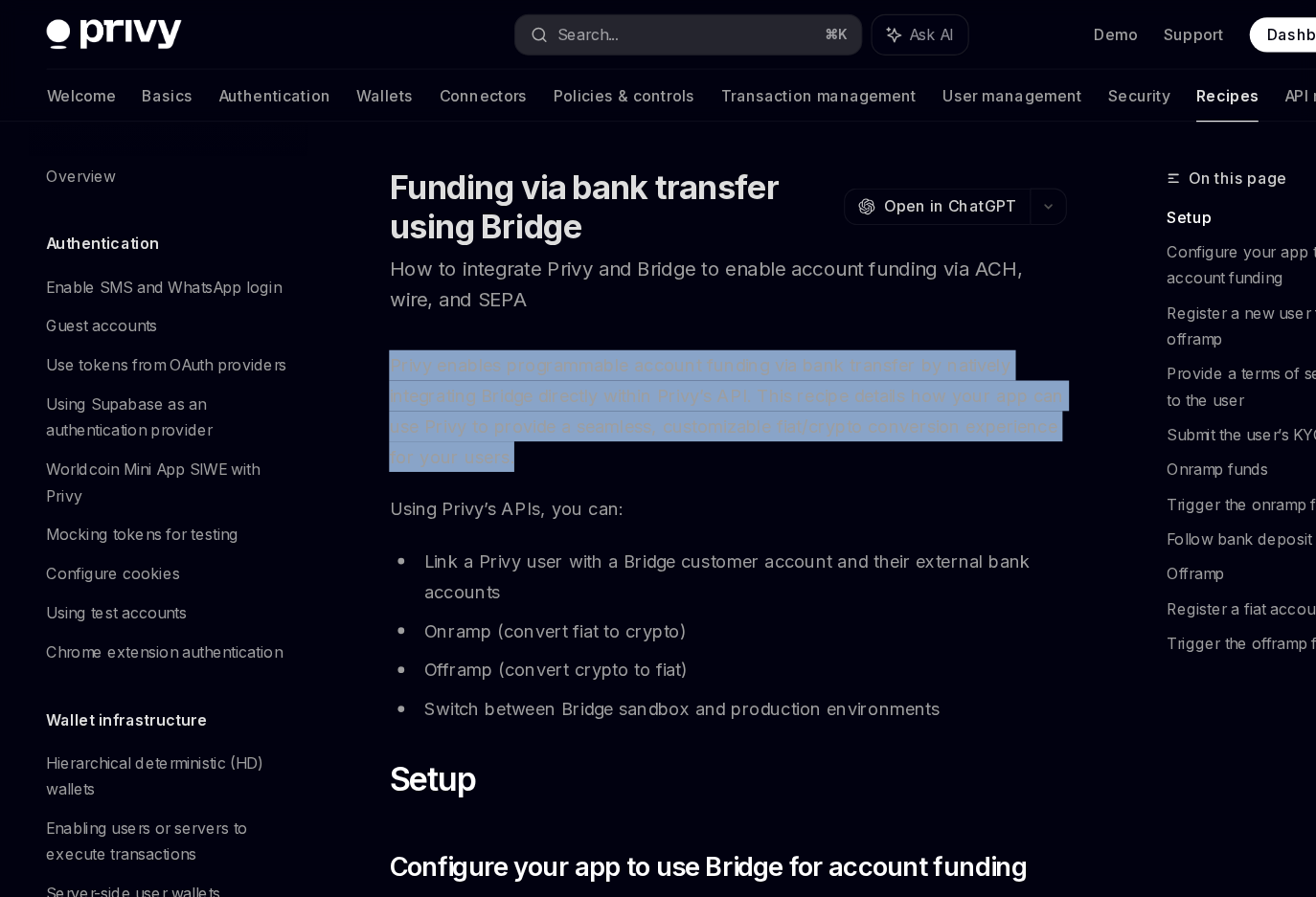
drag, startPoint x: 458, startPoint y: 397, endPoint x: 350, endPoint y: 326, distance: 129.2
click at [350, 326] on span "Privy enables programmable account funding via bank transfer by natively integr…" at bounding box center [646, 361] width 596 height 108
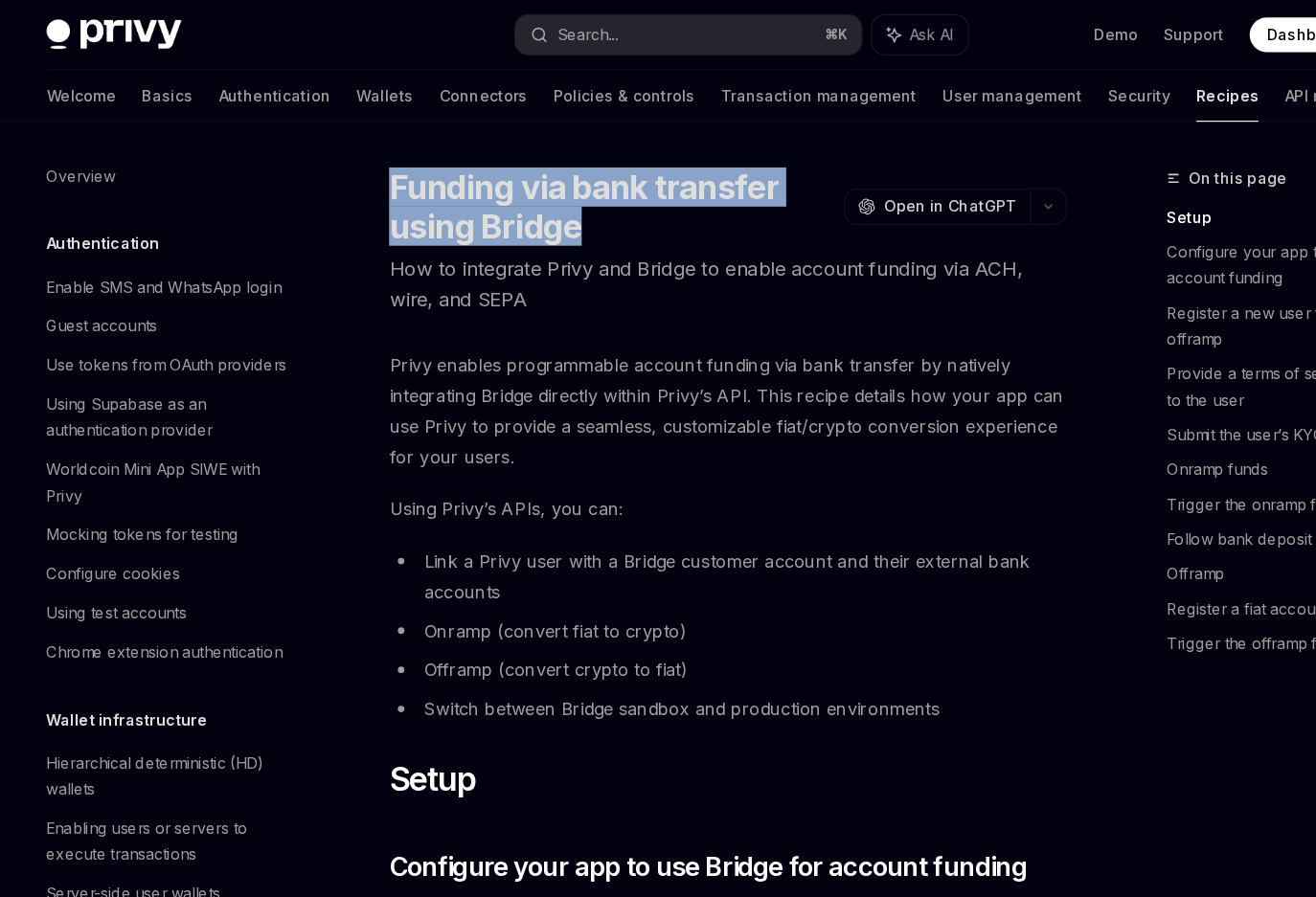
drag, startPoint x: 347, startPoint y: 160, endPoint x: 540, endPoint y: 191, distance: 195.5
click at [540, 191] on h1 "Funding via bank transfer using Bridge" at bounding box center [544, 182] width 393 height 69
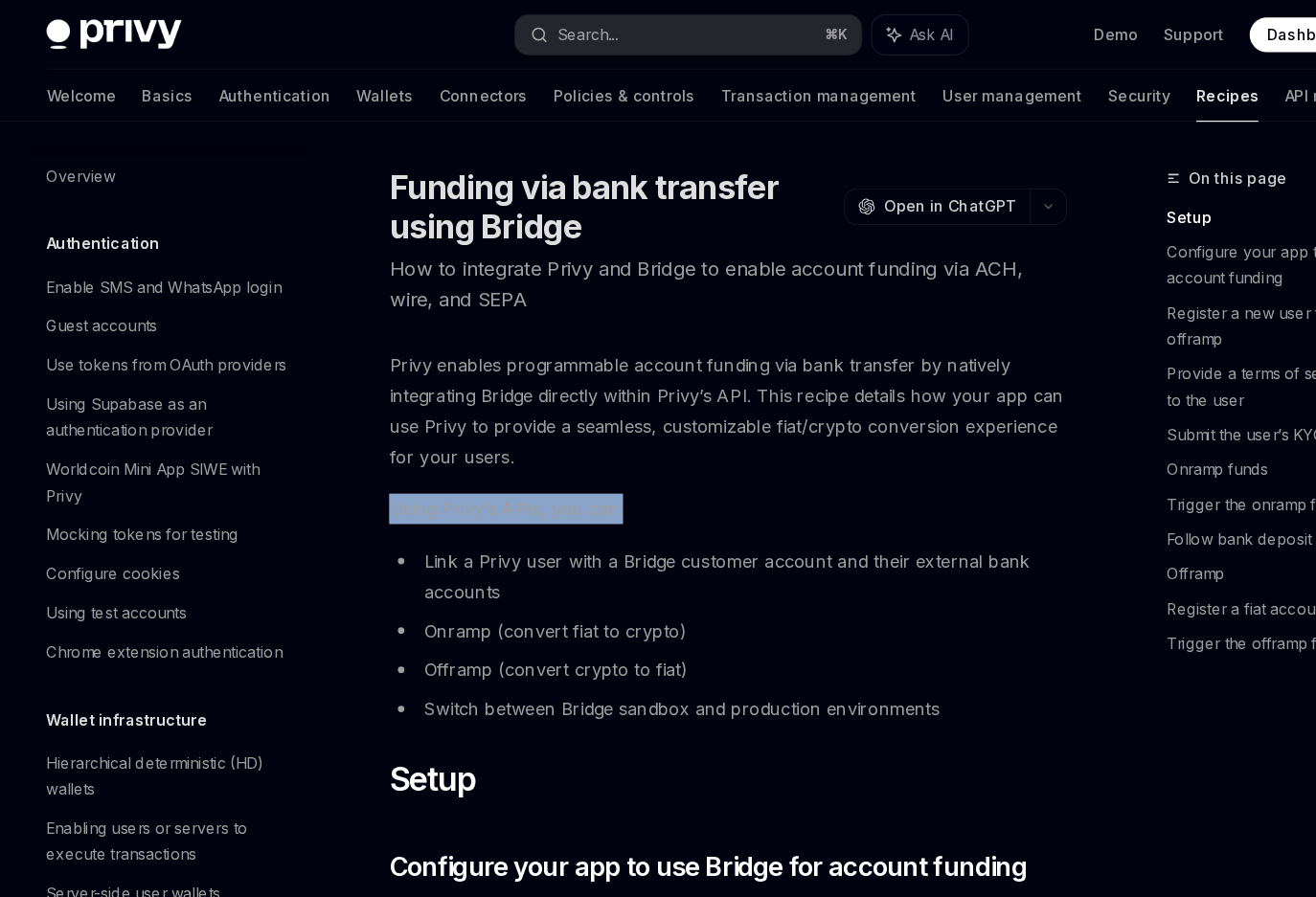
drag, startPoint x: 350, startPoint y: 445, endPoint x: 682, endPoint y: 445, distance: 332.0
click at [682, 445] on span "Using Privy’s APIs, you can:" at bounding box center [646, 447] width 596 height 27
click at [383, 492] on li "Link a Privy user with a Bridge customer account and their external bank accoun…" at bounding box center [646, 507] width 596 height 53
click at [197, 93] on link "Authentication" at bounding box center [247, 84] width 99 height 46
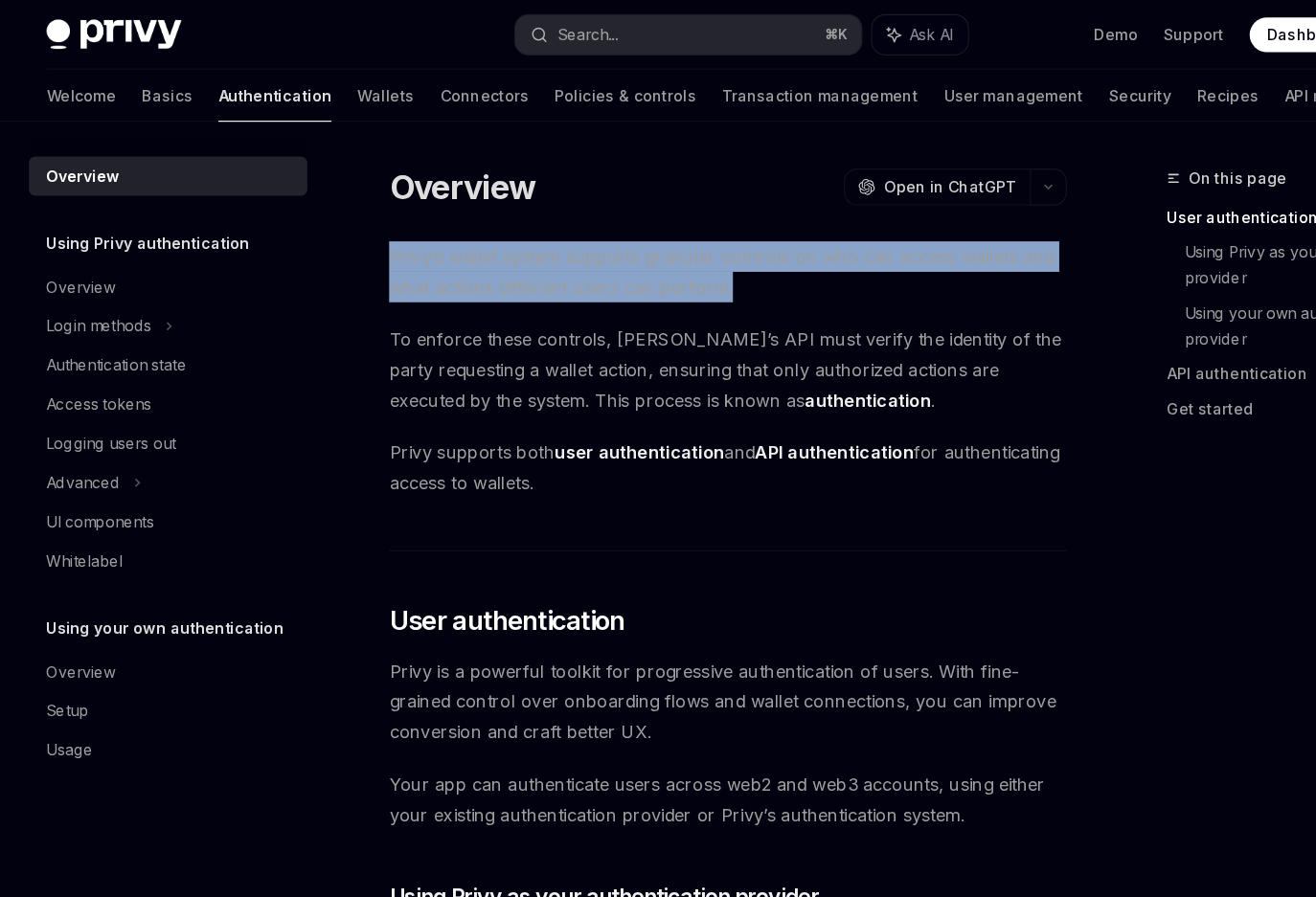
drag, startPoint x: 349, startPoint y: 226, endPoint x: 731, endPoint y: 256, distance: 383.2
click at [731, 256] on span "Privy’s wallet system supports granular controls on who can access wallets and …" at bounding box center [646, 239] width 596 height 53
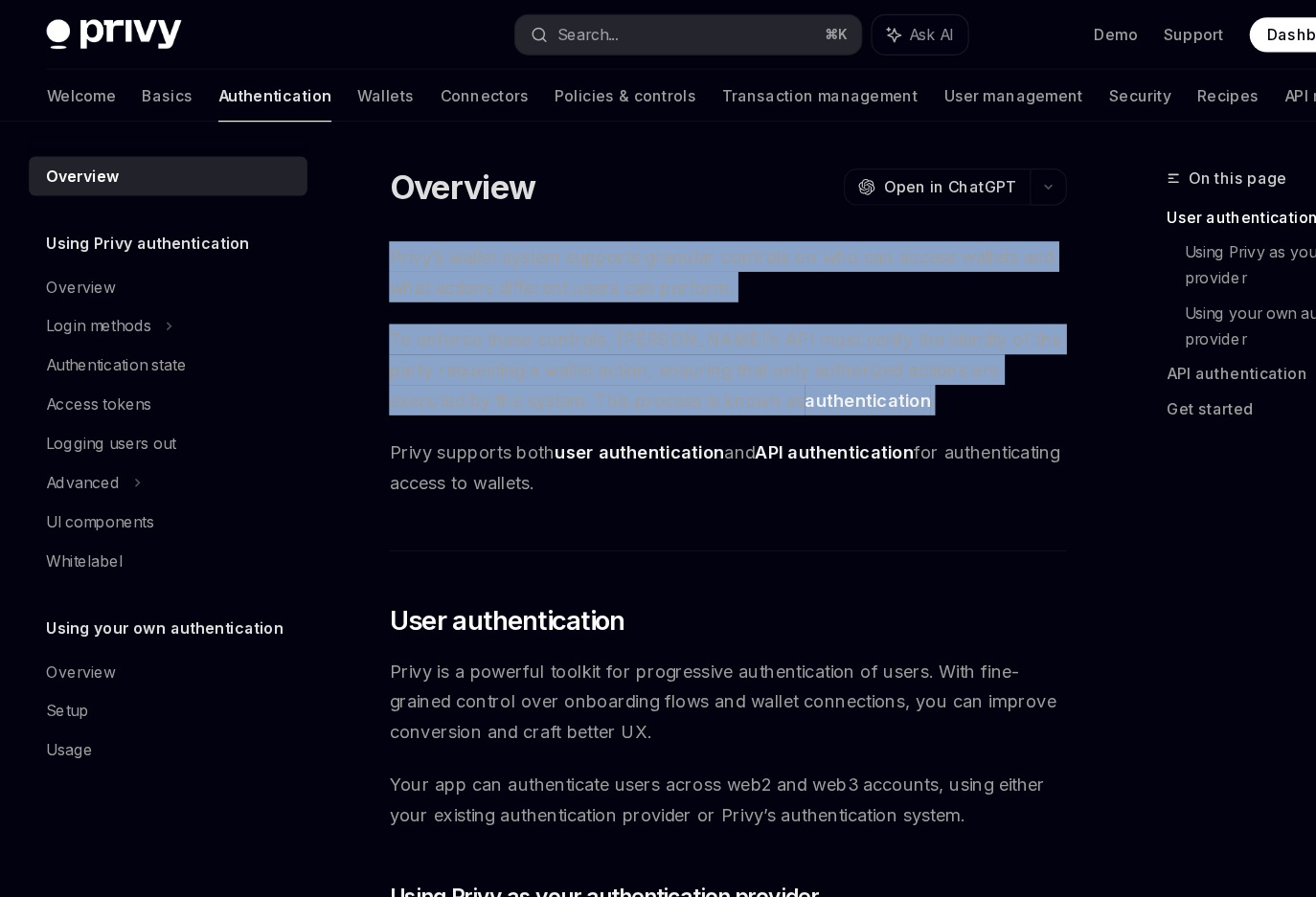
drag, startPoint x: 748, startPoint y: 354, endPoint x: 340, endPoint y: 227, distance: 427.3
drag, startPoint x: 350, startPoint y: 225, endPoint x: 761, endPoint y: 358, distance: 432.0
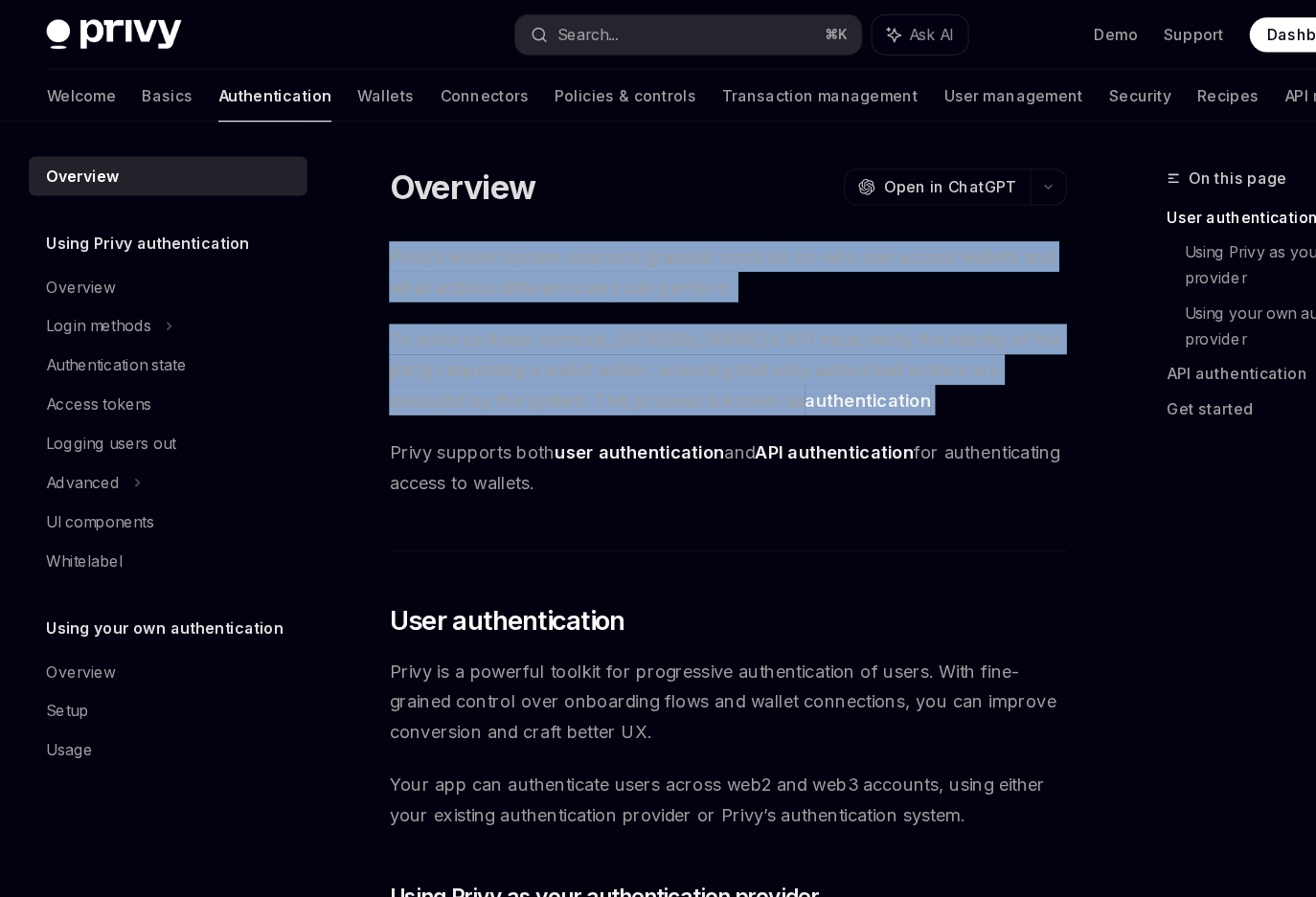
click at [761, 358] on span "To enforce these controls, [PERSON_NAME]’s API must verify the identity of the …" at bounding box center [646, 325] width 596 height 80
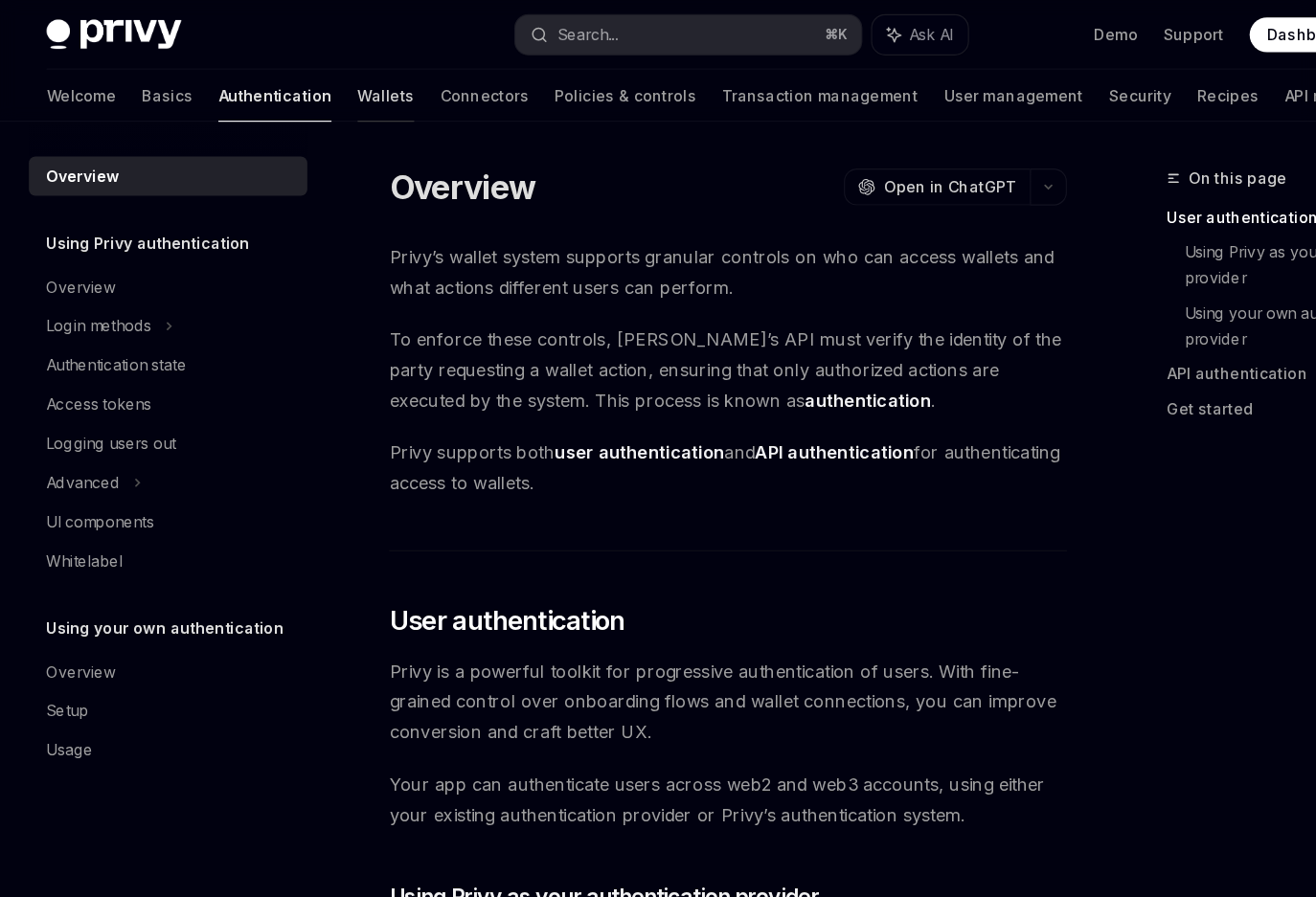
click at [320, 88] on link "Wallets" at bounding box center [345, 84] width 49 height 46
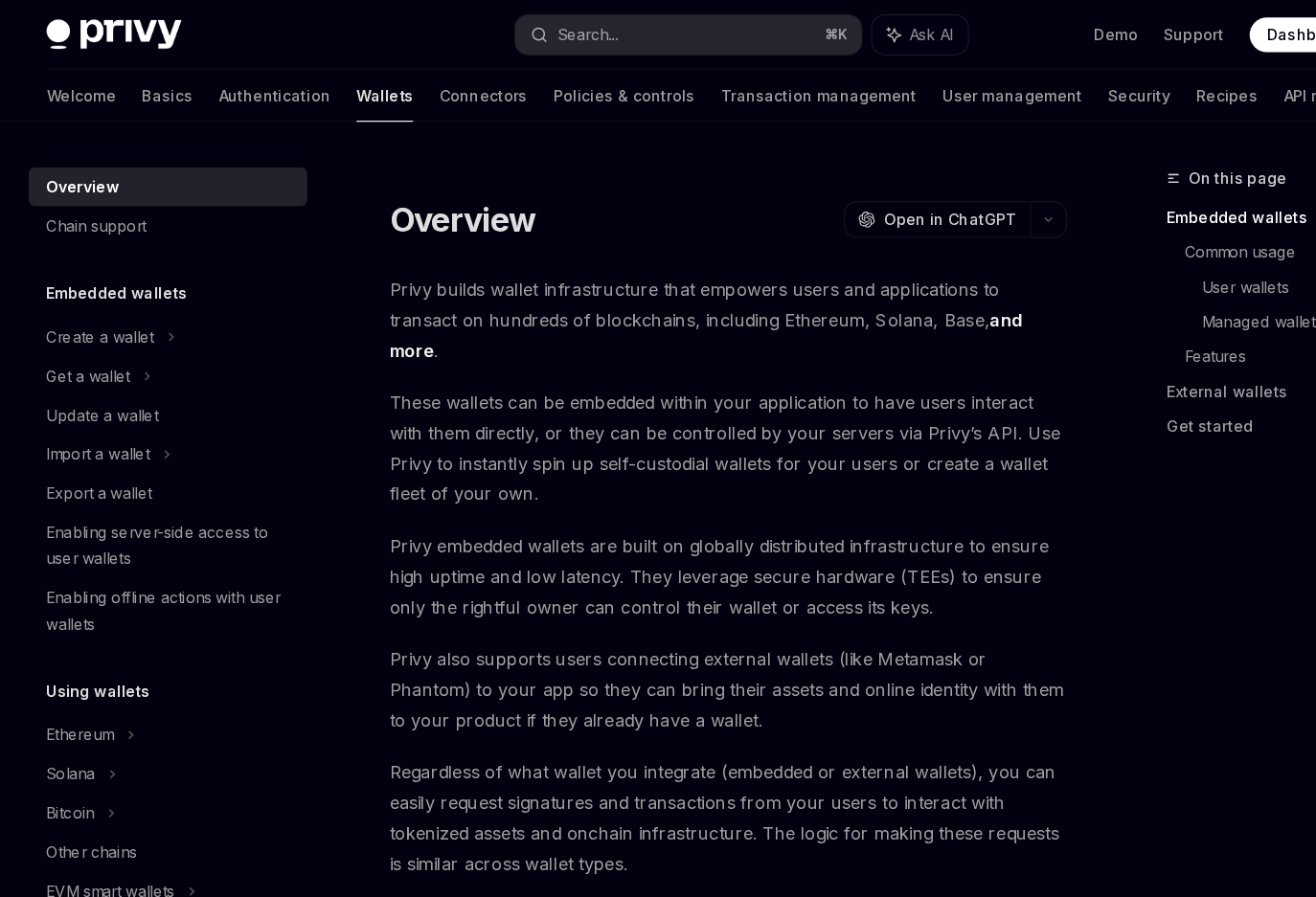
click at [578, 486] on span "Privy embedded wallets are built on globally distributed infrastructure to ensu…" at bounding box center [646, 506] width 596 height 80
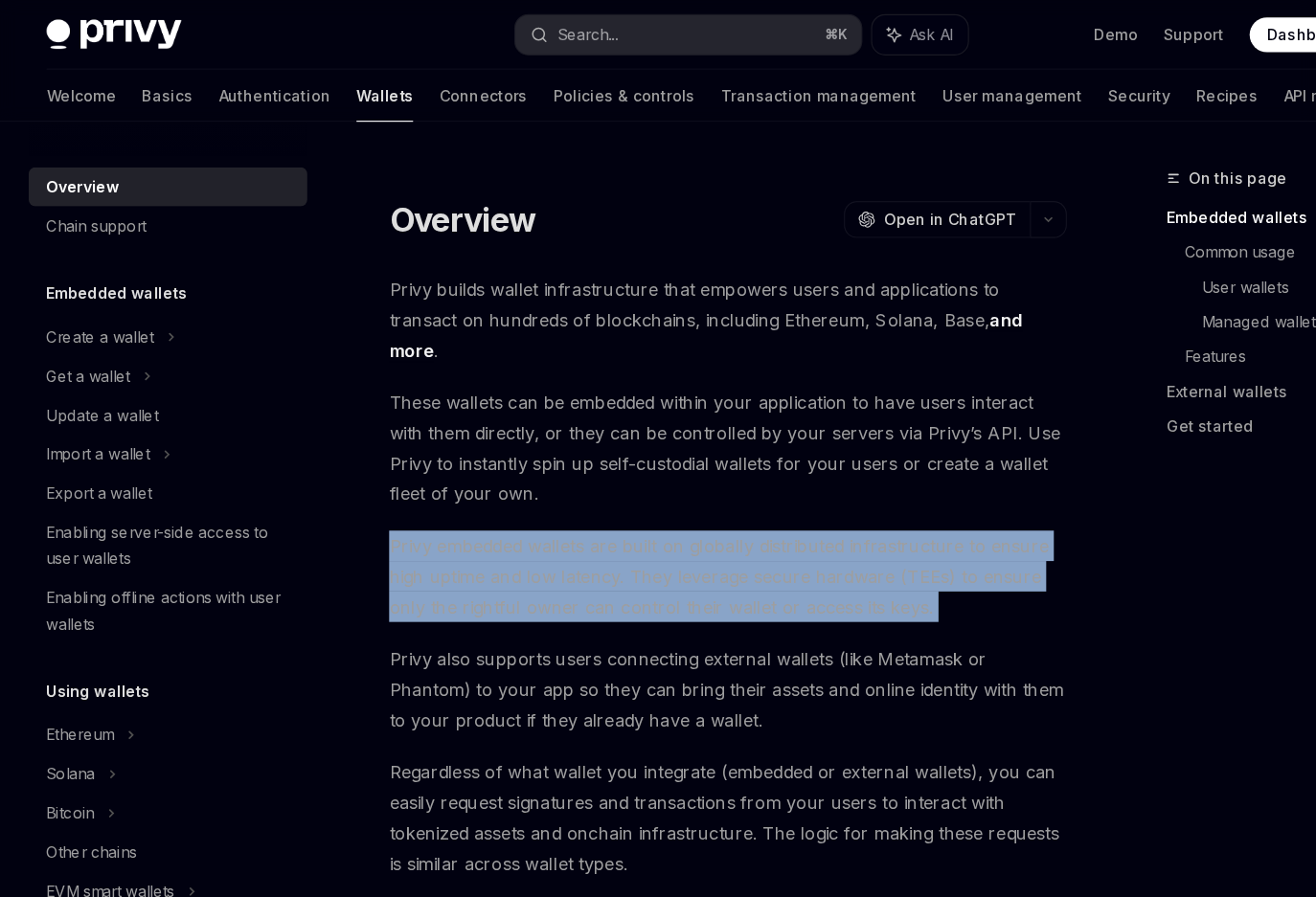
click at [578, 486] on span "Privy embedded wallets are built on globally distributed infrastructure to ensu…" at bounding box center [646, 506] width 596 height 80
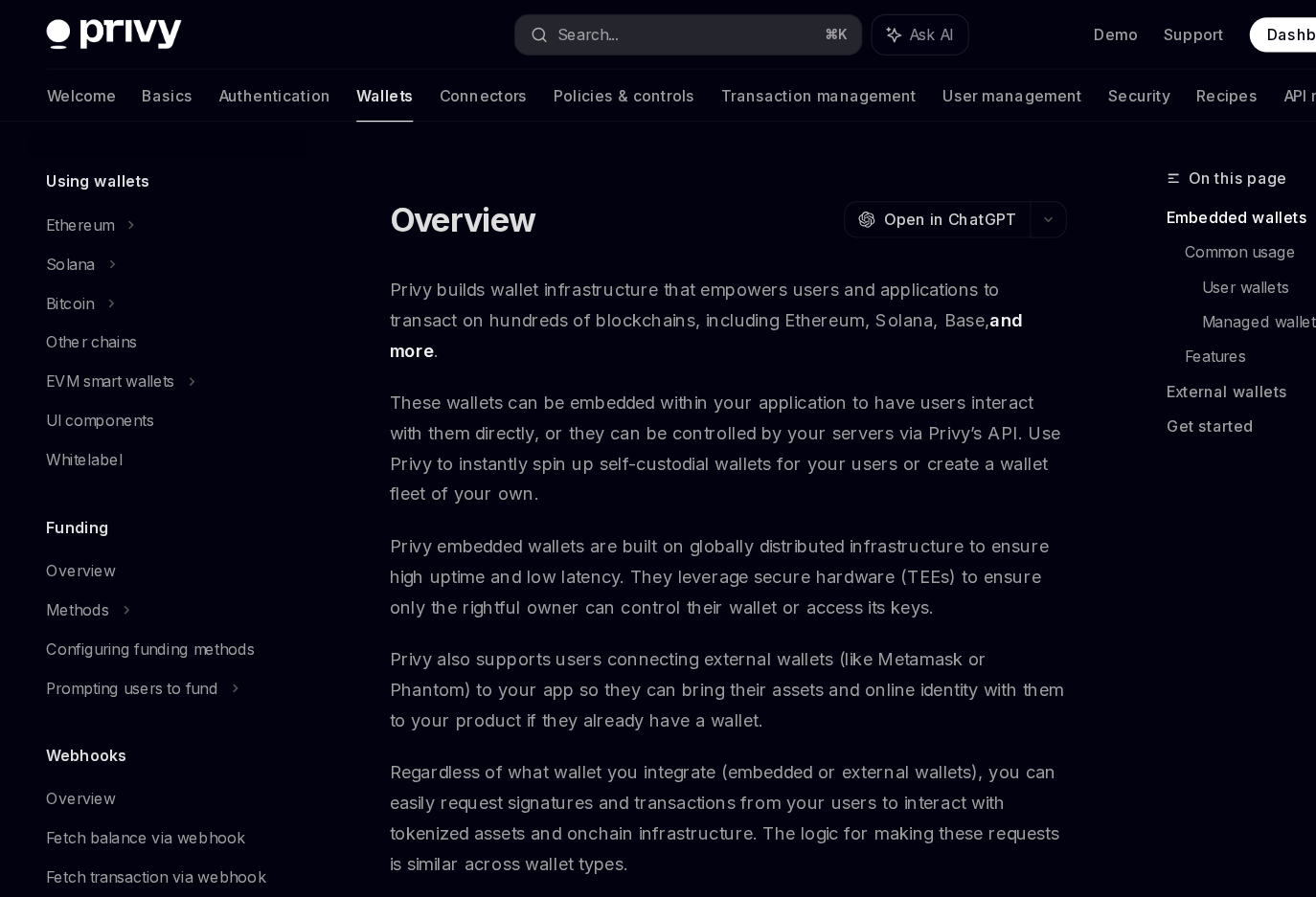
scroll to position [450, 0]
click at [457, 266] on span "Privy builds wallet infrastructure that empowers users and applications to tran…" at bounding box center [646, 280] width 596 height 80
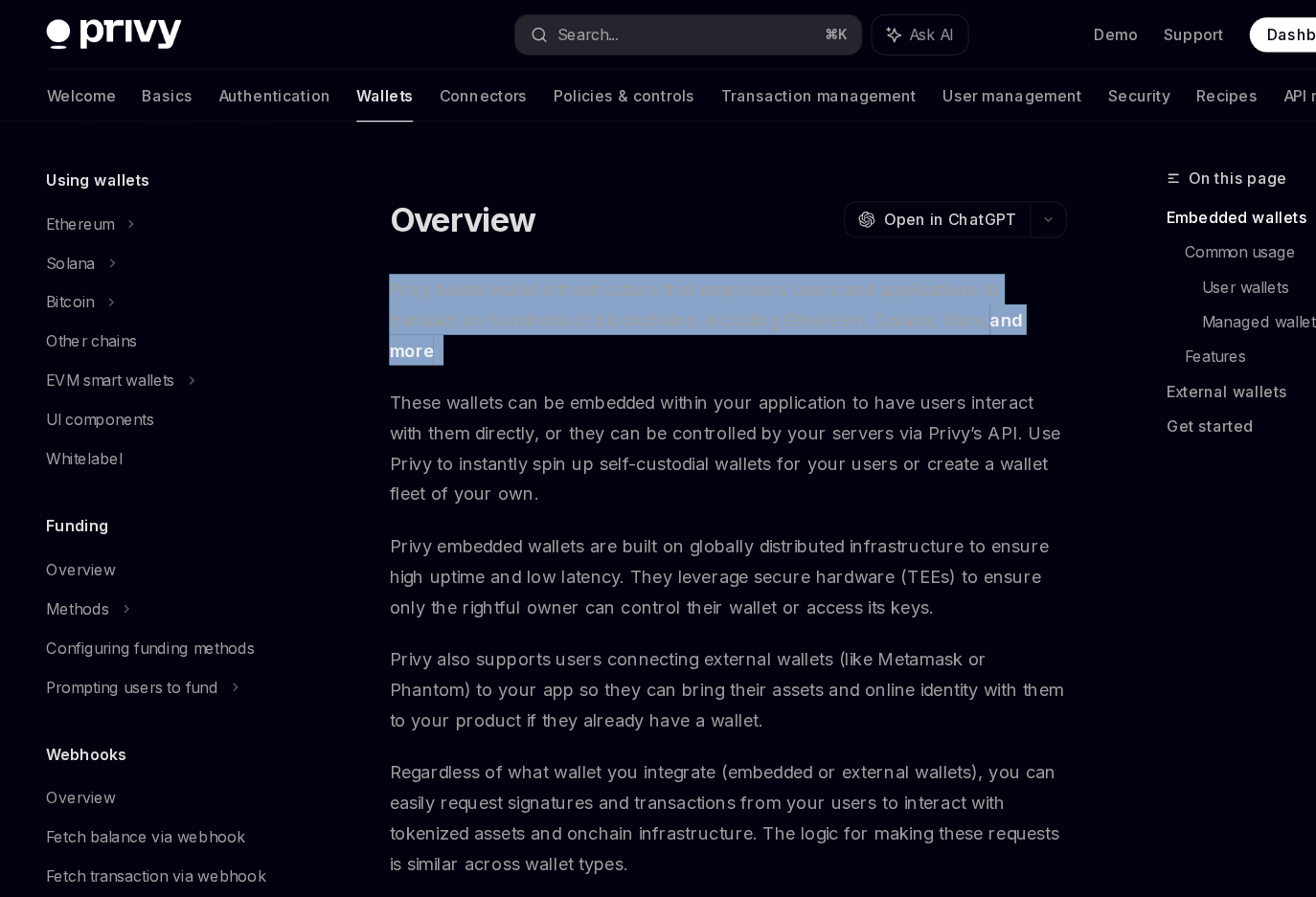
click at [457, 266] on span "Privy builds wallet infrastructure that empowers users and applications to tran…" at bounding box center [646, 280] width 596 height 80
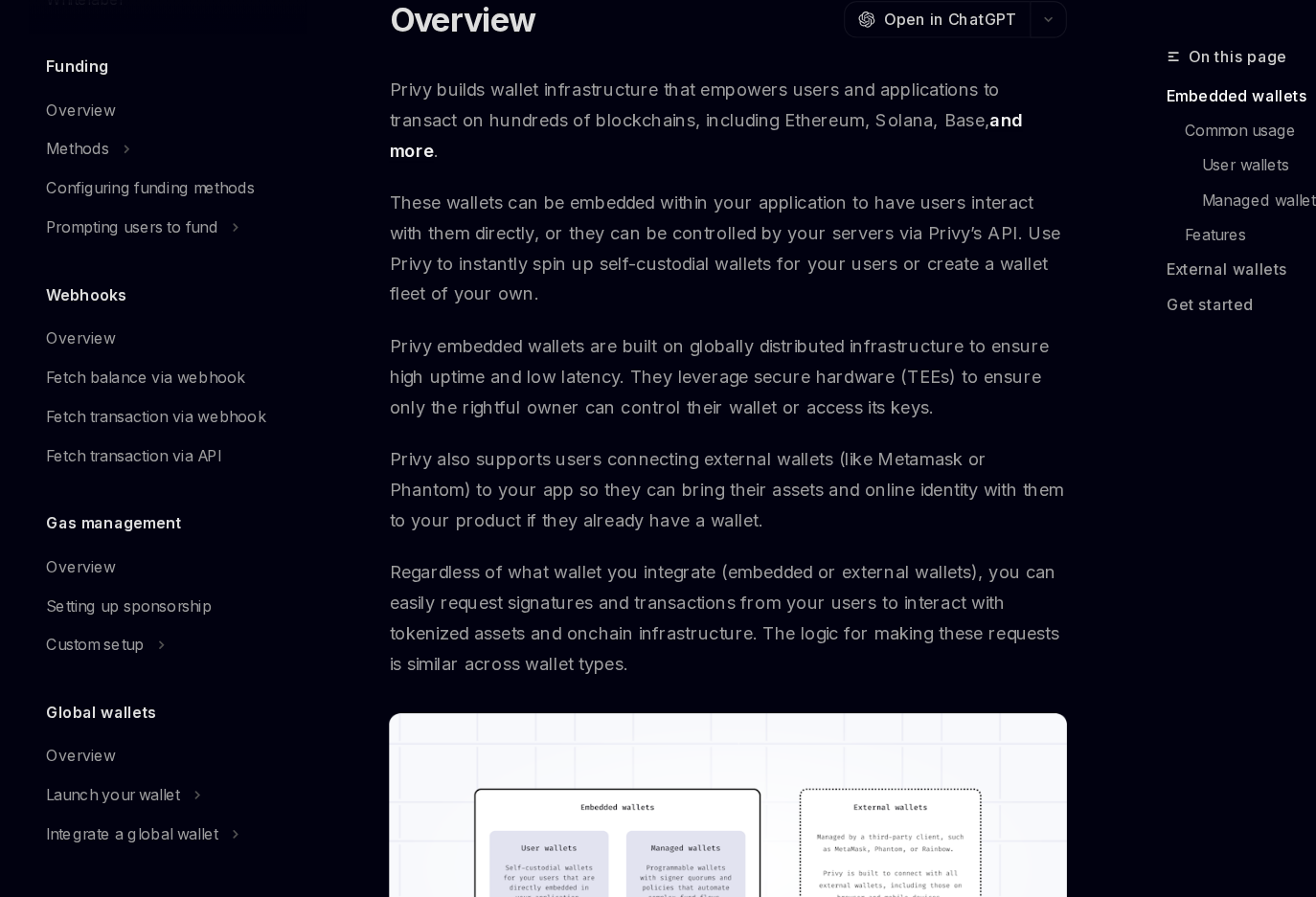
scroll to position [0, 0]
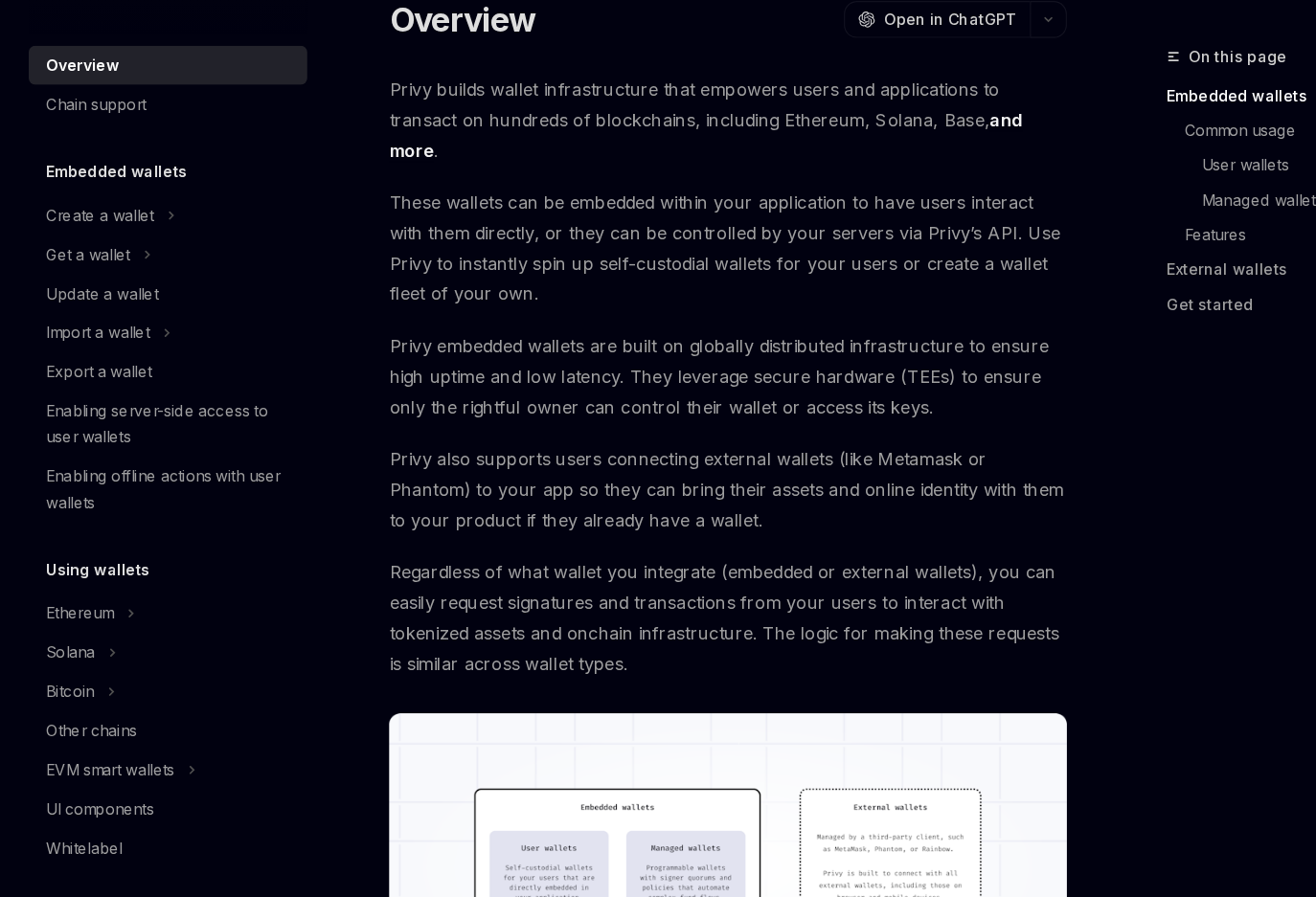
click at [620, 280] on span "These wallets can be embedded within your application to have users interact wi…" at bounding box center [646, 325] width 596 height 108
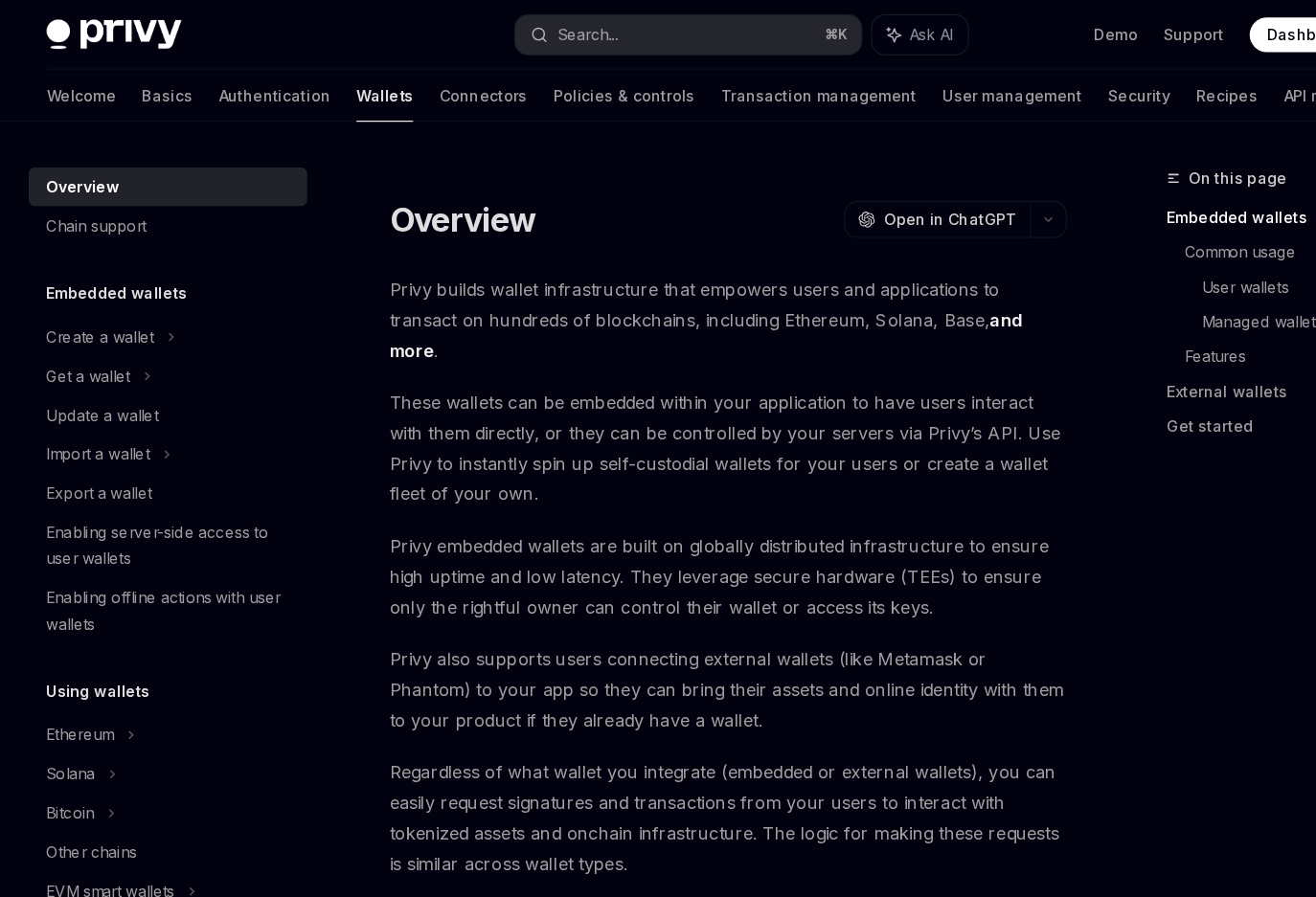
click at [799, 469] on span "Privy embedded wallets are built on globally distributed infrastructure to ensu…" at bounding box center [646, 506] width 596 height 80
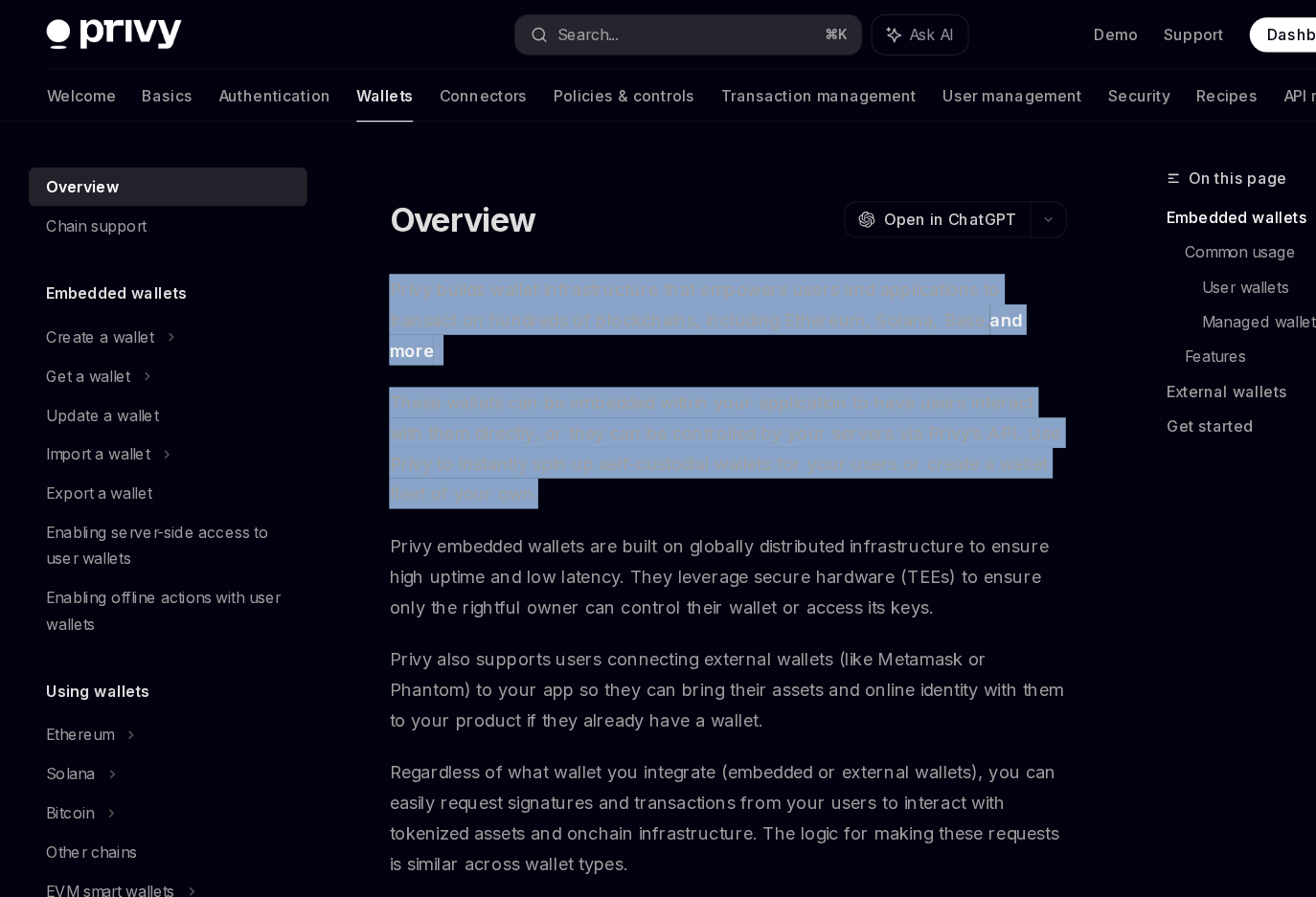
drag, startPoint x: 494, startPoint y: 408, endPoint x: 337, endPoint y: 264, distance: 213.0
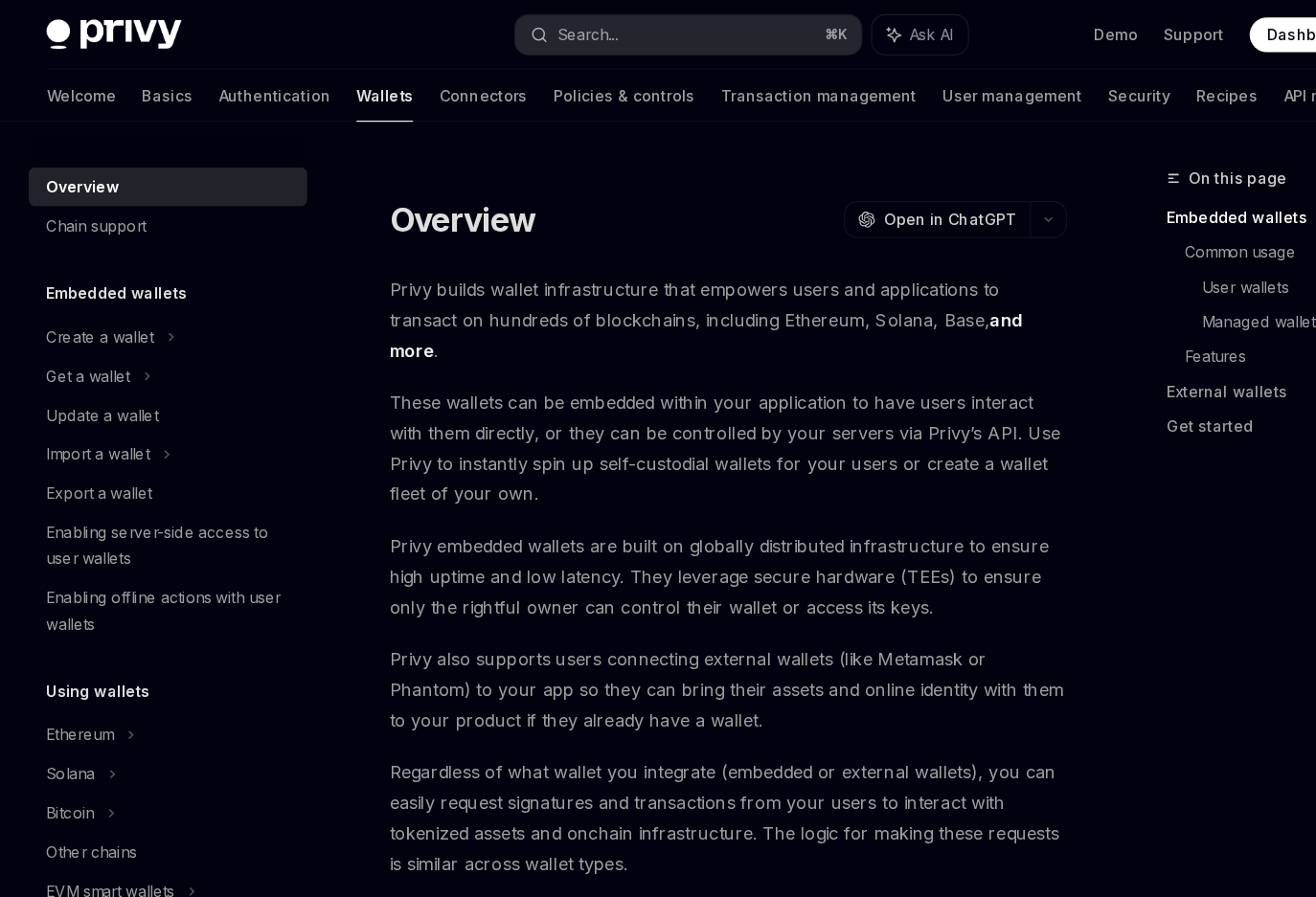
click at [561, 505] on span "Privy embedded wallets are built on globally distributed infrastructure to ensu…" at bounding box center [646, 506] width 596 height 80
click at [573, 467] on span "Privy embedded wallets are built on globally distributed infrastructure to ensu…" at bounding box center [646, 506] width 596 height 80
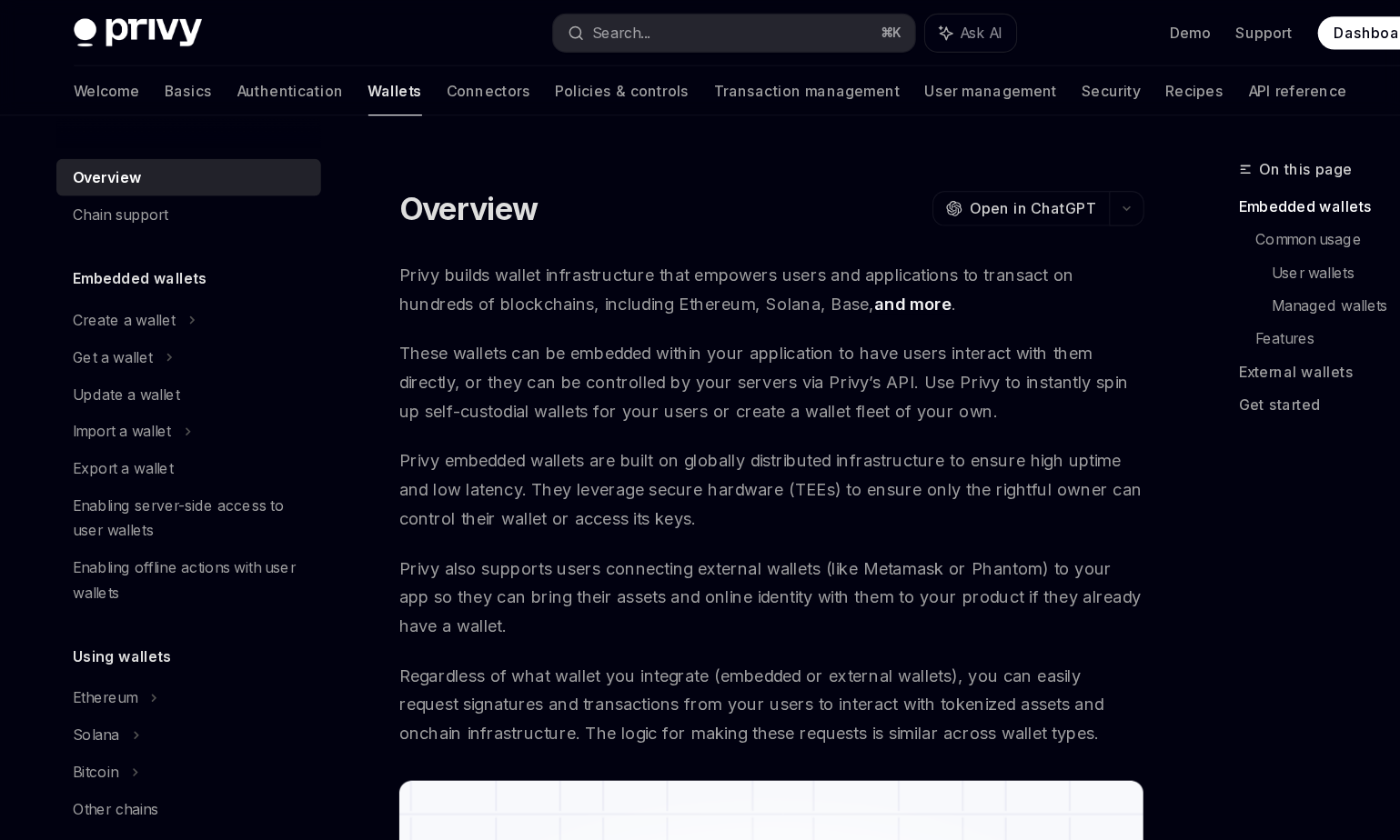
type textarea "*"
